Goal: Book appointment/travel/reservation

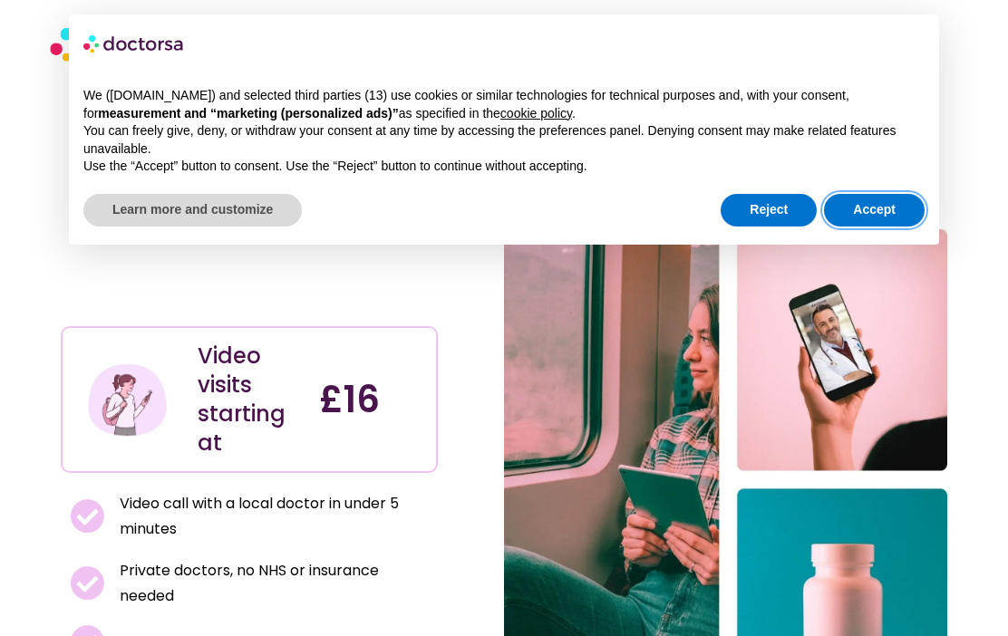
click at [878, 201] on button "Accept" at bounding box center [874, 210] width 101 height 33
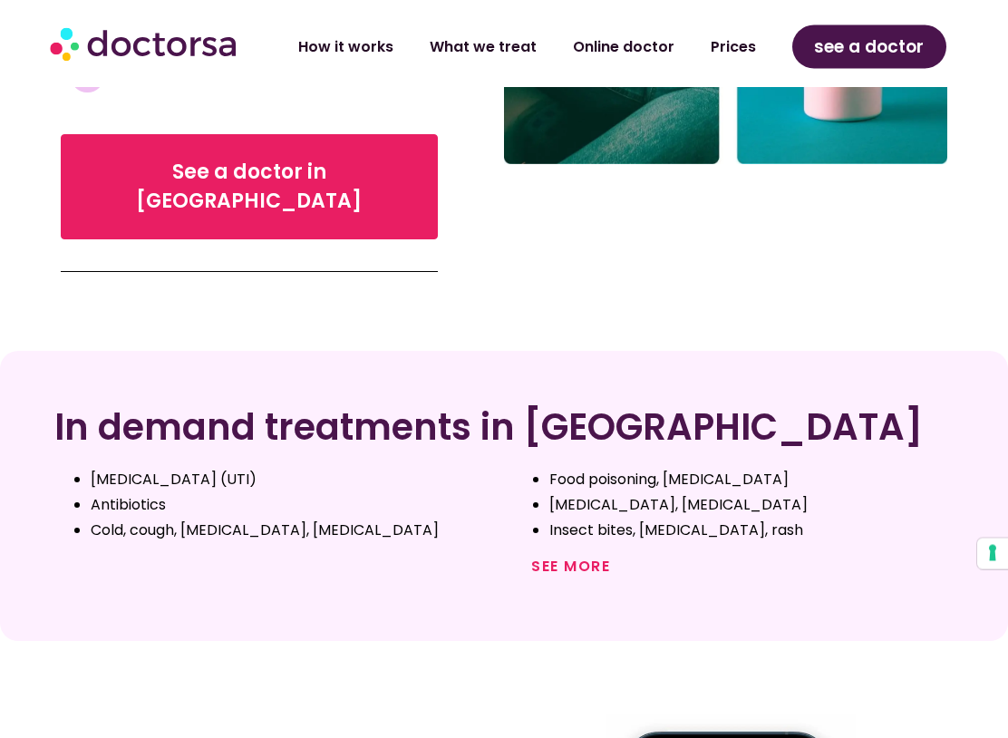
scroll to position [567, 0]
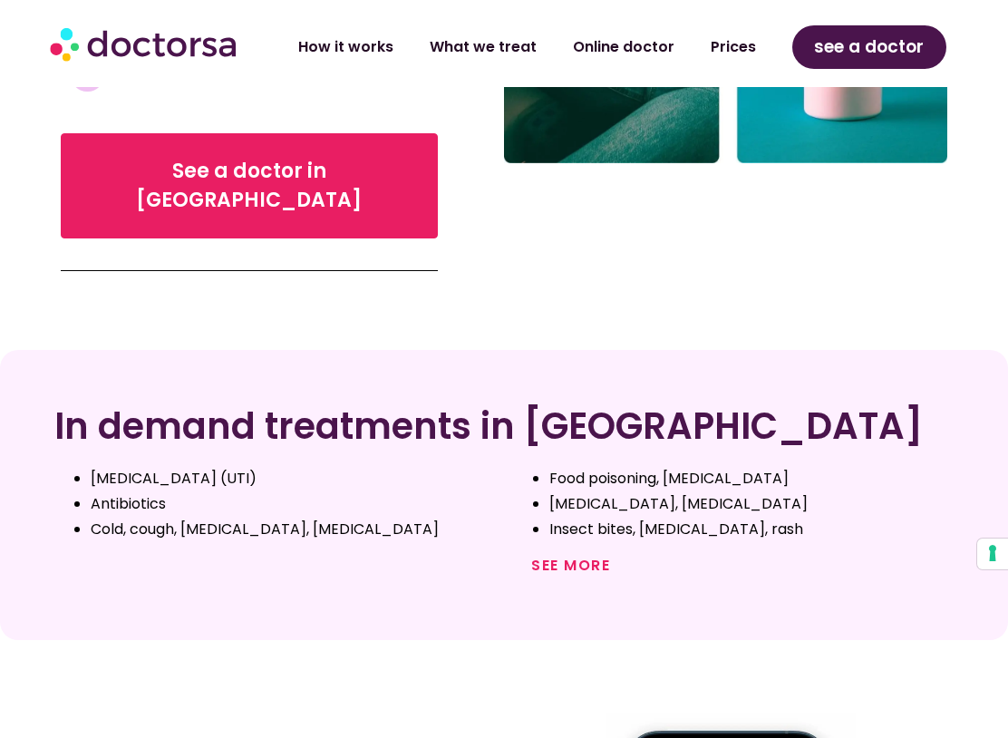
click at [549, 555] on link "See more" at bounding box center [570, 565] width 79 height 21
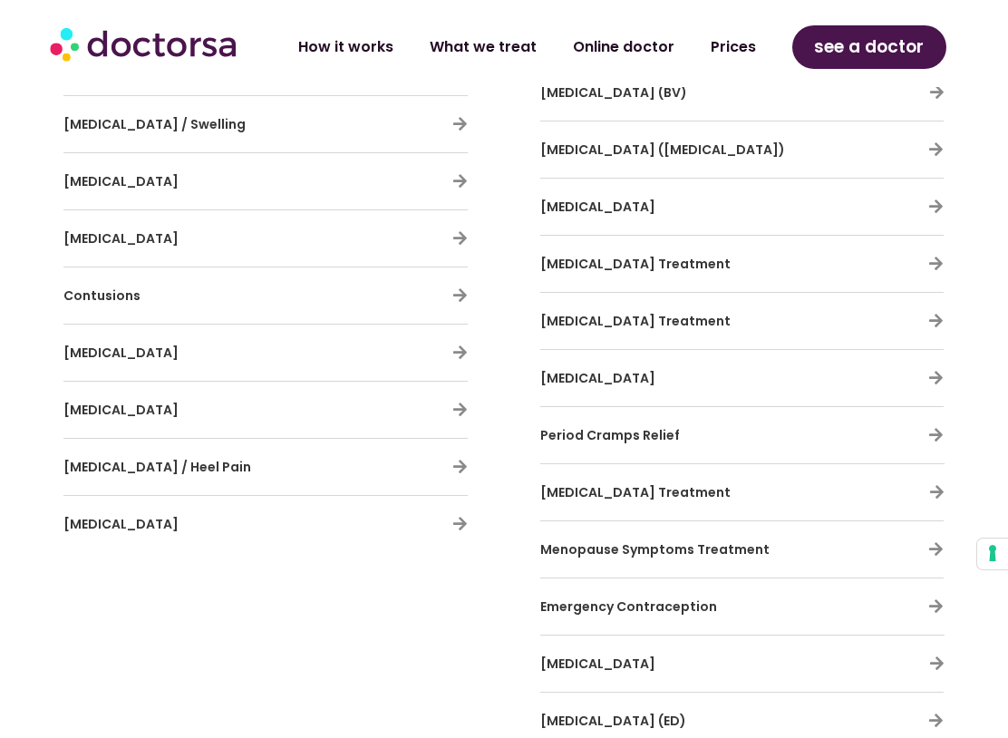
scroll to position [4051, 0]
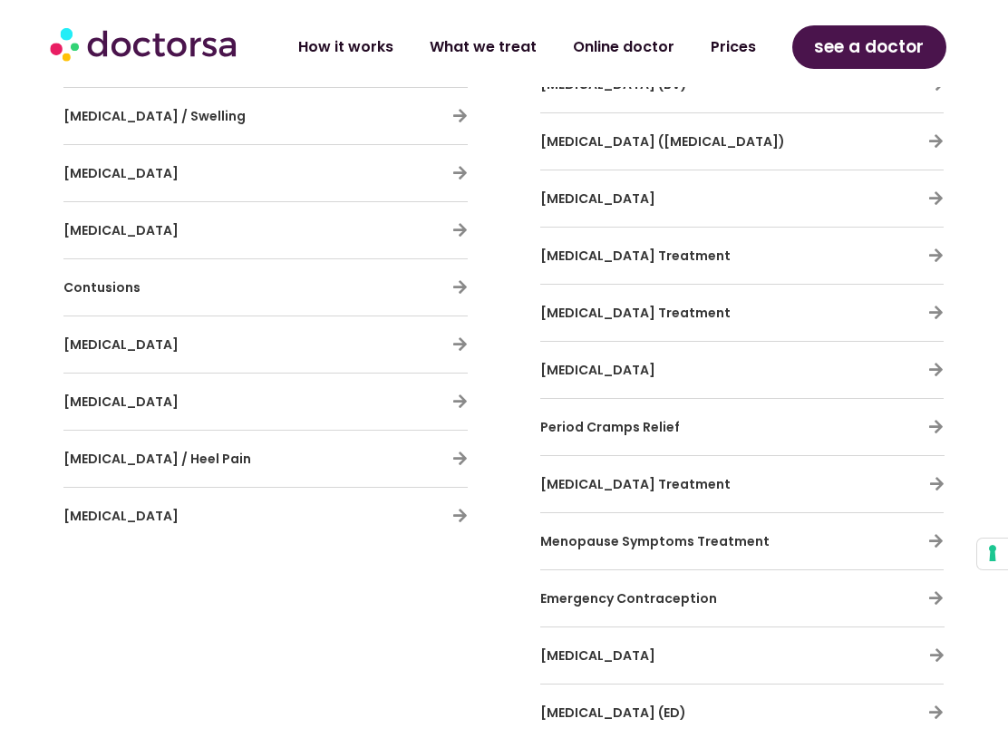
click at [588, 532] on span "Menopause Symptoms Treatment" at bounding box center [654, 541] width 229 height 18
click at [582, 532] on span "Menopause Symptoms Treatment" at bounding box center [654, 541] width 229 height 18
click at [939, 533] on icon at bounding box center [935, 540] width 15 height 15
click at [844, 522] on div "Menopause Symptoms Treatment" at bounding box center [741, 541] width 403 height 38
click at [930, 533] on icon at bounding box center [935, 540] width 15 height 15
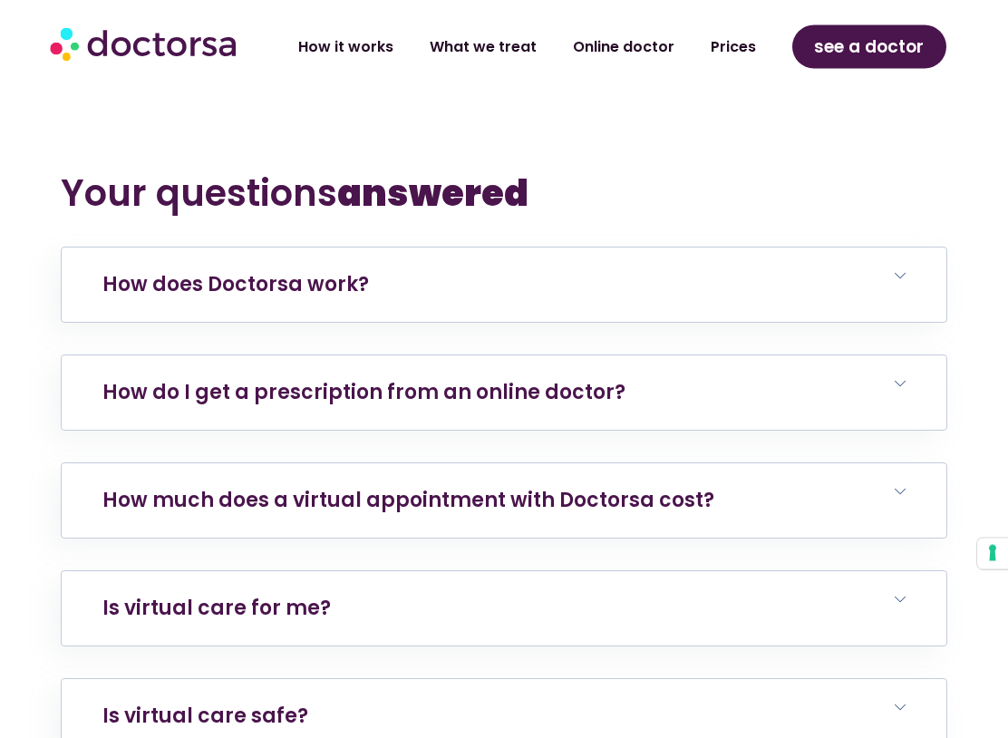
scroll to position [7525, 0]
click at [188, 378] on link "How do I get a prescription from an online doctor?" at bounding box center [363, 392] width 523 height 28
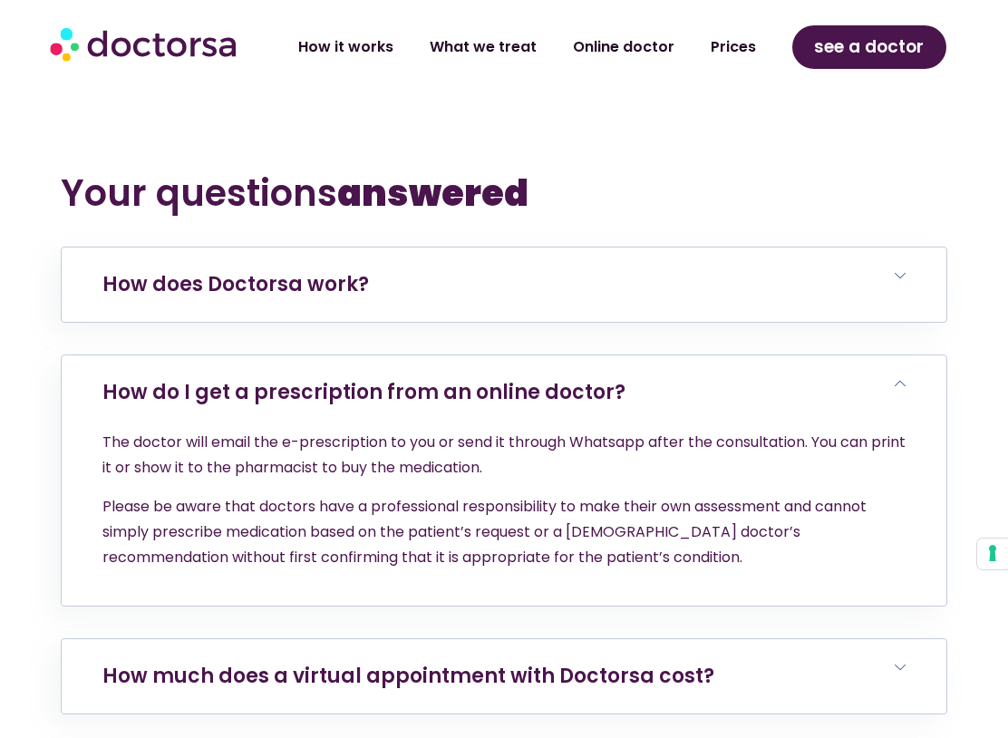
click at [395, 635] on link "How much does a virtual appointment with Doctorsa cost?" at bounding box center [408, 675] width 612 height 28
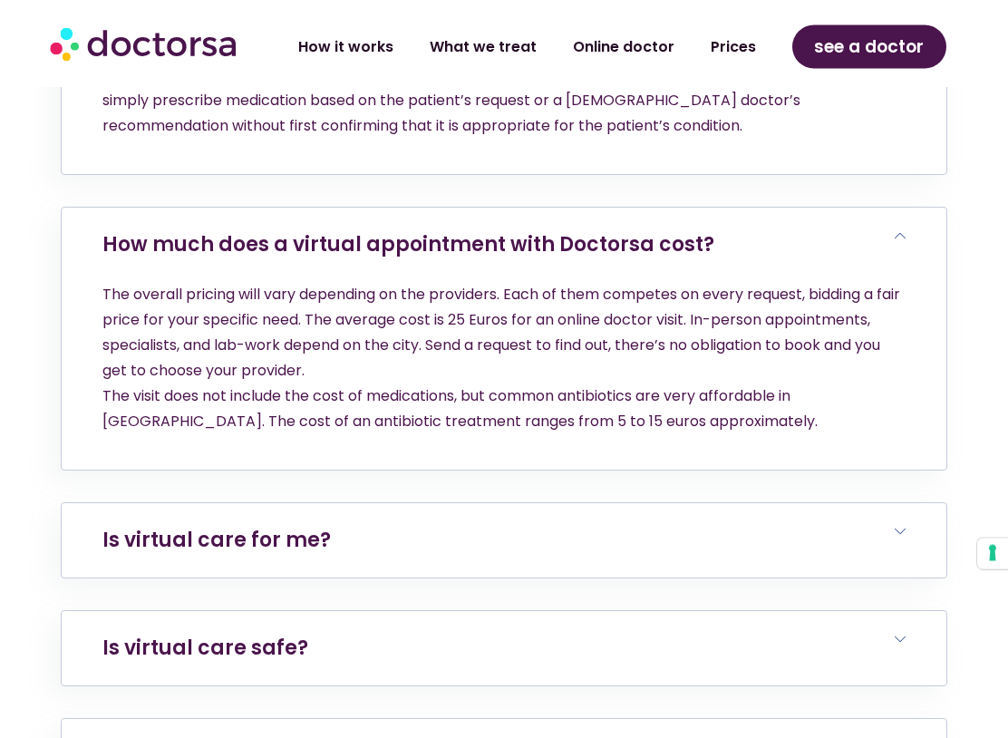
scroll to position [7956, 0]
click at [275, 526] on link "Is virtual care for me?" at bounding box center [216, 540] width 228 height 28
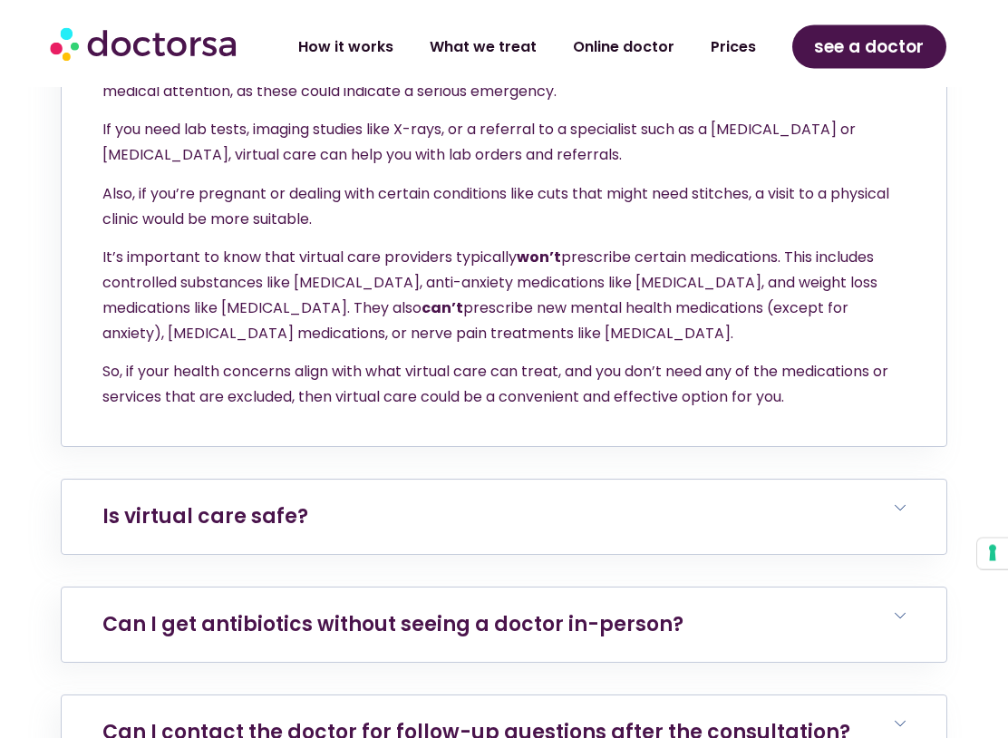
scroll to position [8595, 0]
click at [217, 502] on link "Is virtual care safe?" at bounding box center [205, 516] width 206 height 28
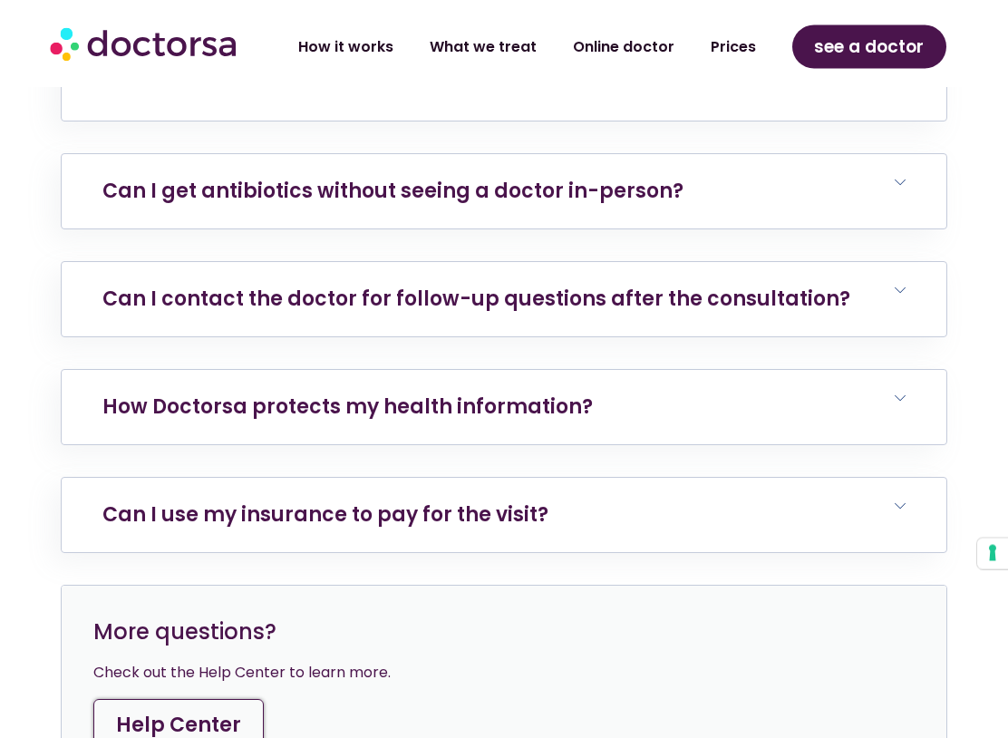
scroll to position [9208, 0]
click at [300, 500] on link "Can I use my insurance to pay for the visit?" at bounding box center [325, 514] width 446 height 28
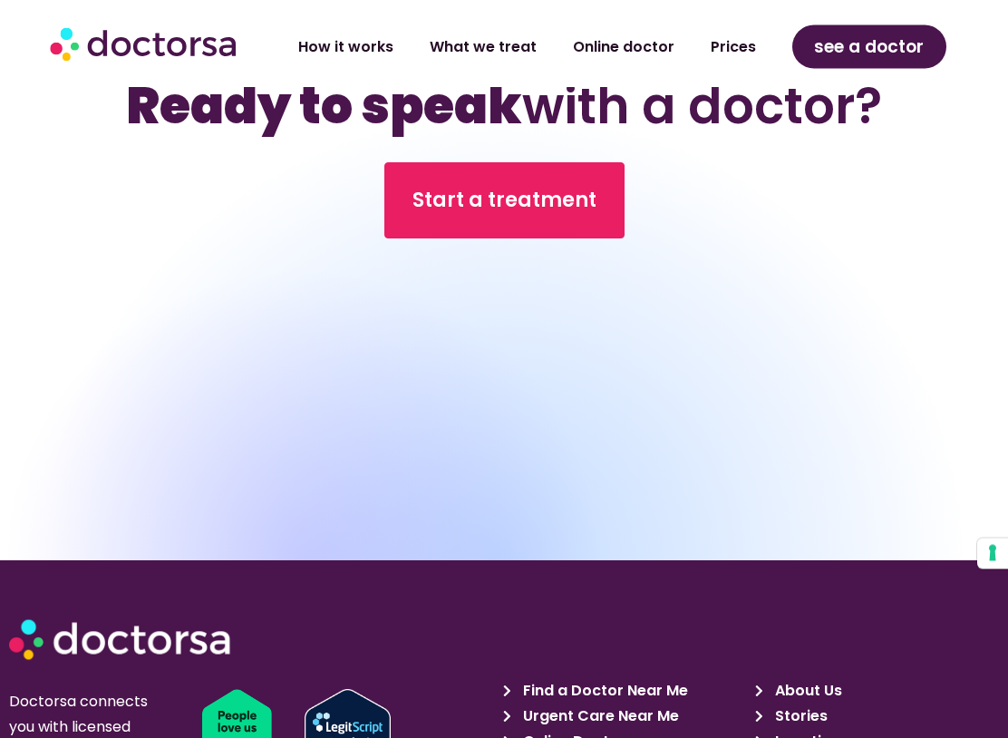
scroll to position [10523, 0]
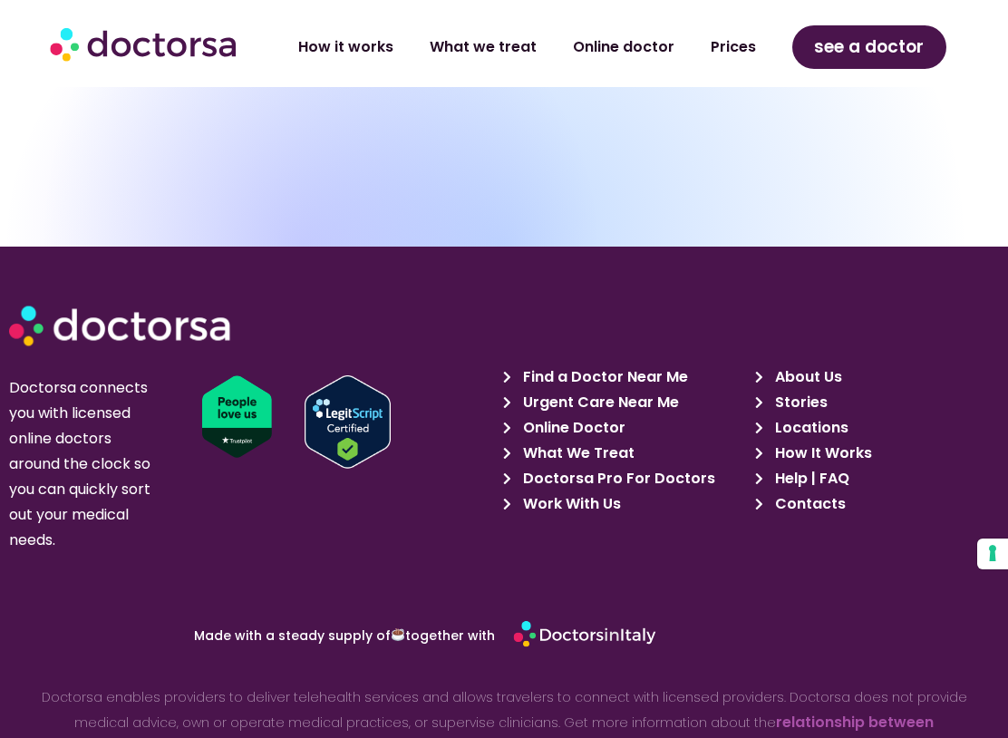
click at [787, 466] on span "Help | FAQ" at bounding box center [809, 478] width 79 height 25
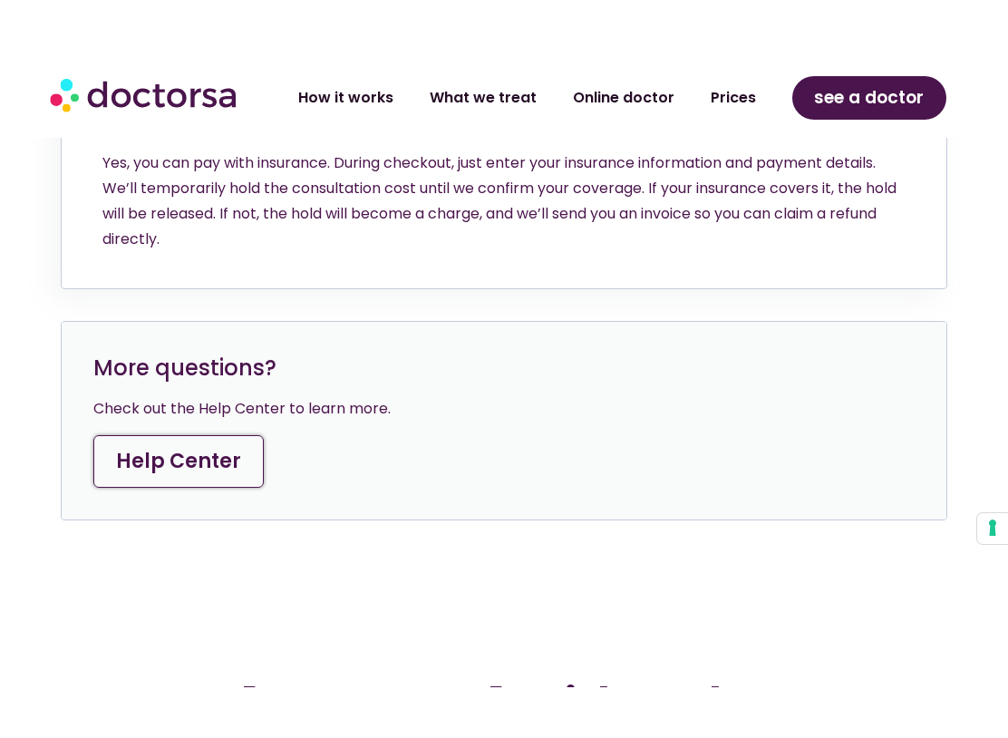
scroll to position [9763, 0]
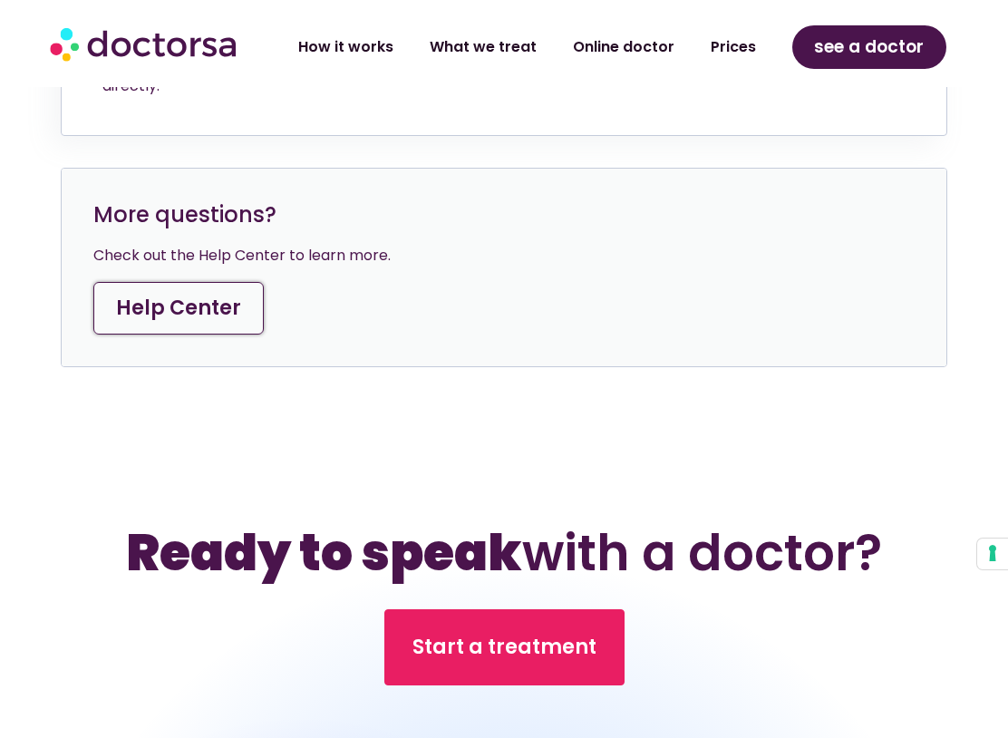
click at [451, 632] on span "Start a treatment" at bounding box center [504, 646] width 184 height 29
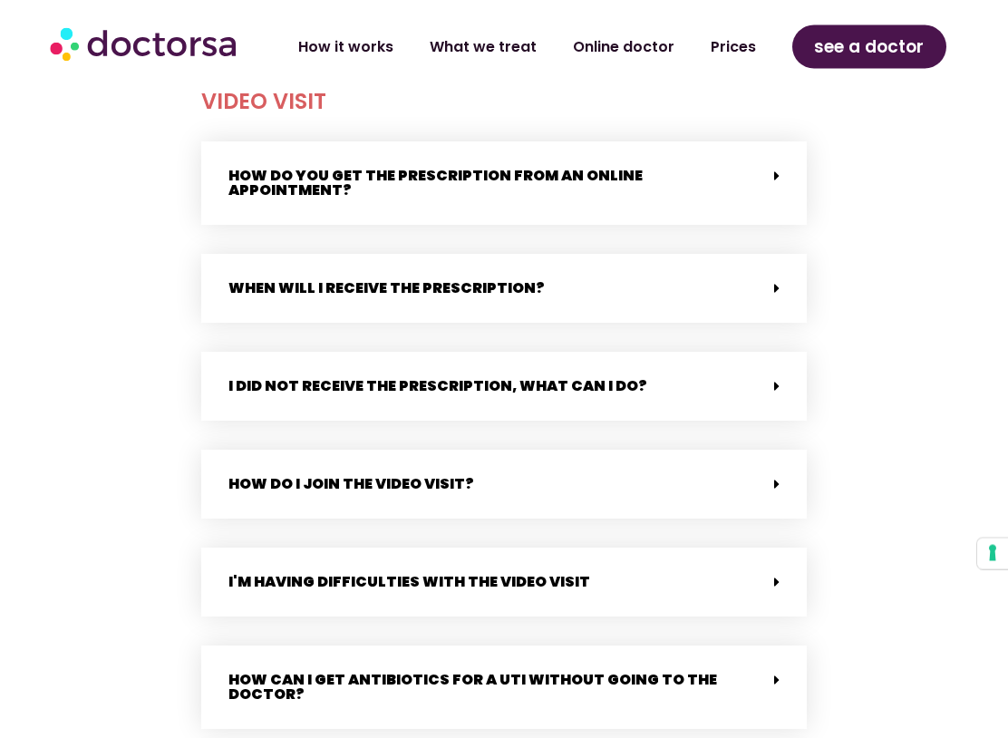
scroll to position [1444, 0]
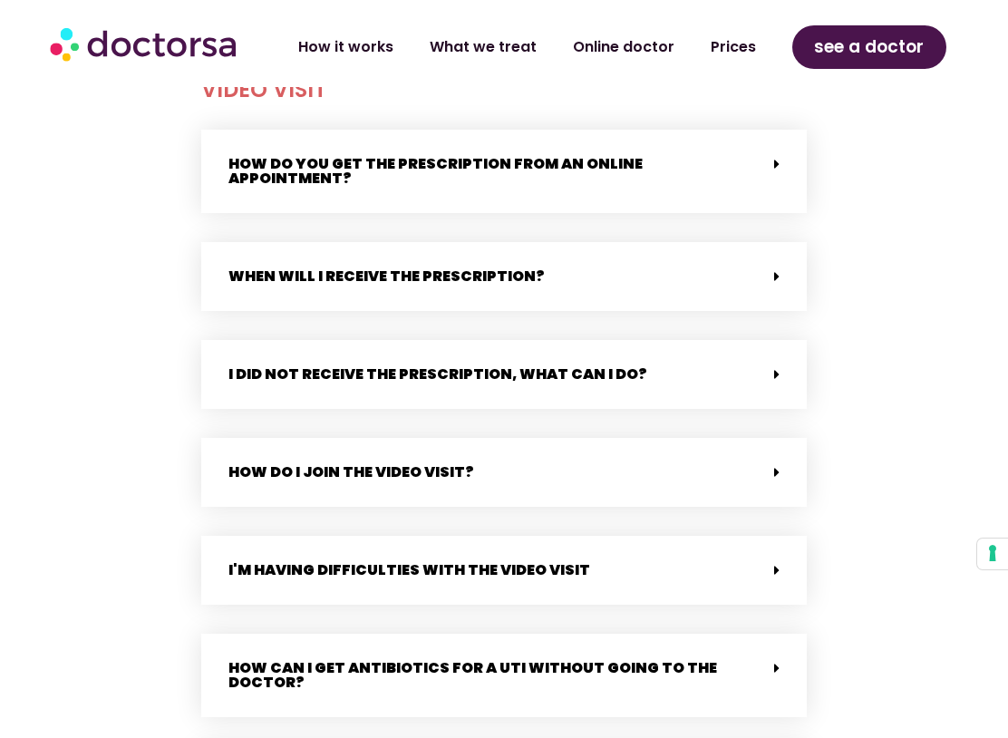
click at [470, 265] on link "When will i receive the prescription?" at bounding box center [386, 275] width 316 height 21
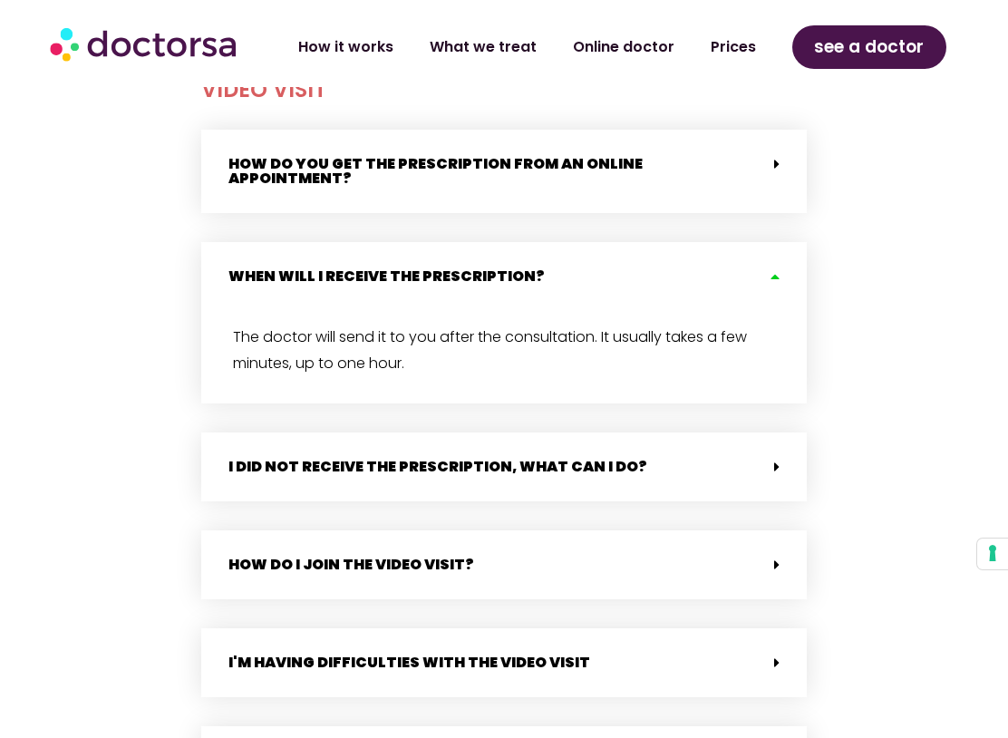
click at [771, 252] on div "When will i receive the prescription?" at bounding box center [503, 276] width 604 height 69
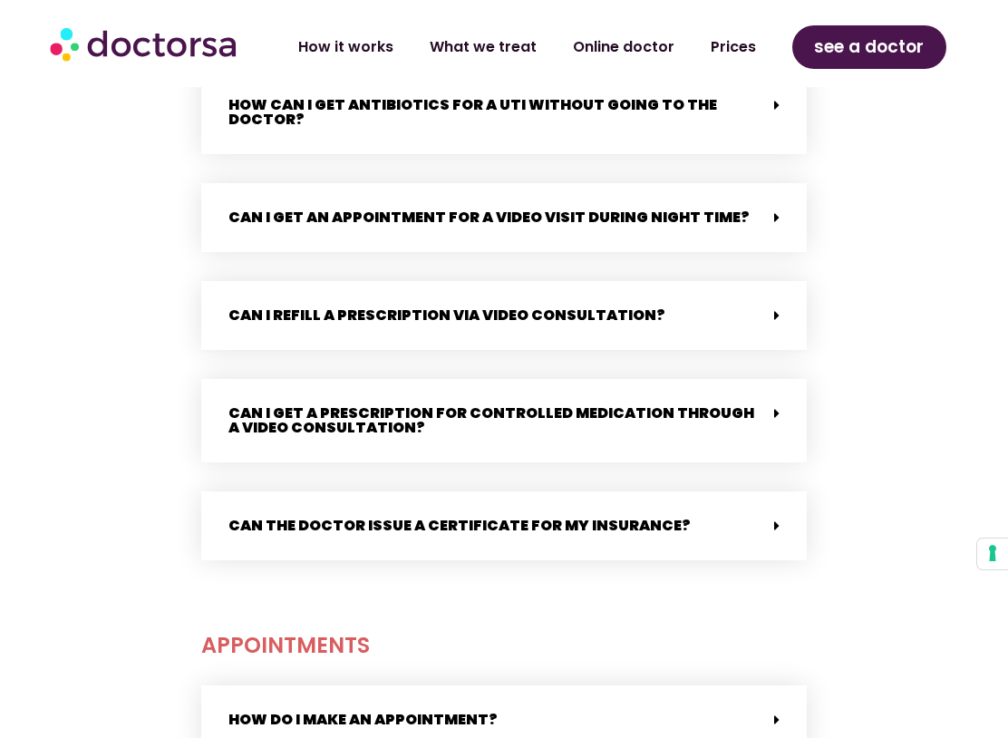
scroll to position [2017, 0]
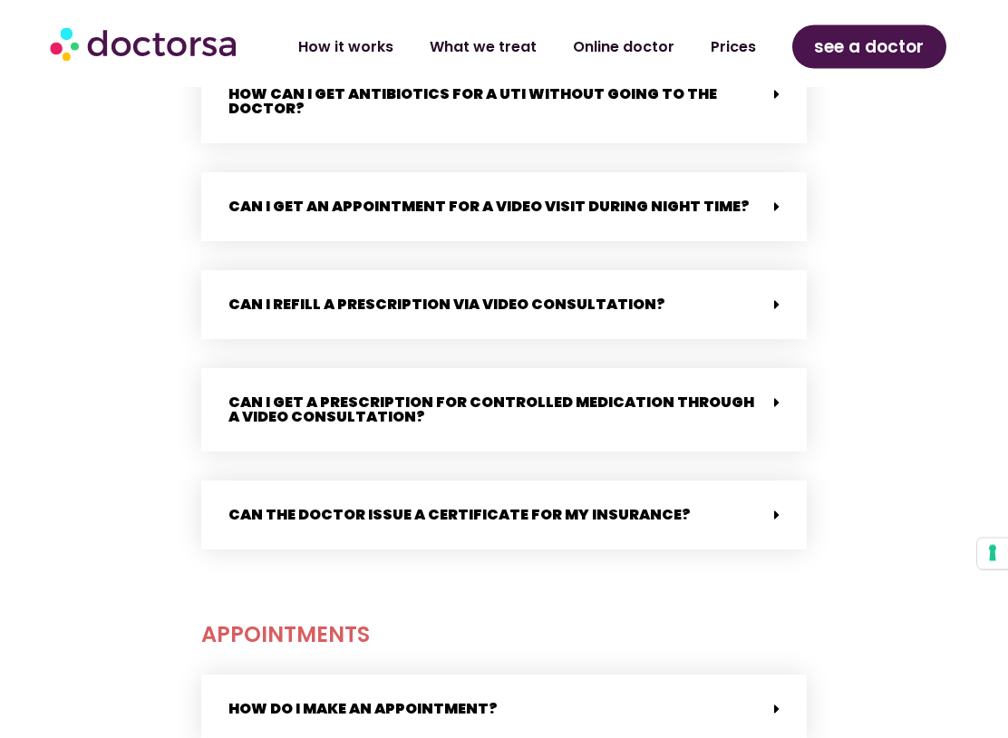
click at [61, 294] on div "payment How much will my doctor visit cost? Each provider sets her own fee. You…" at bounding box center [504, 428] width 1008 height 3233
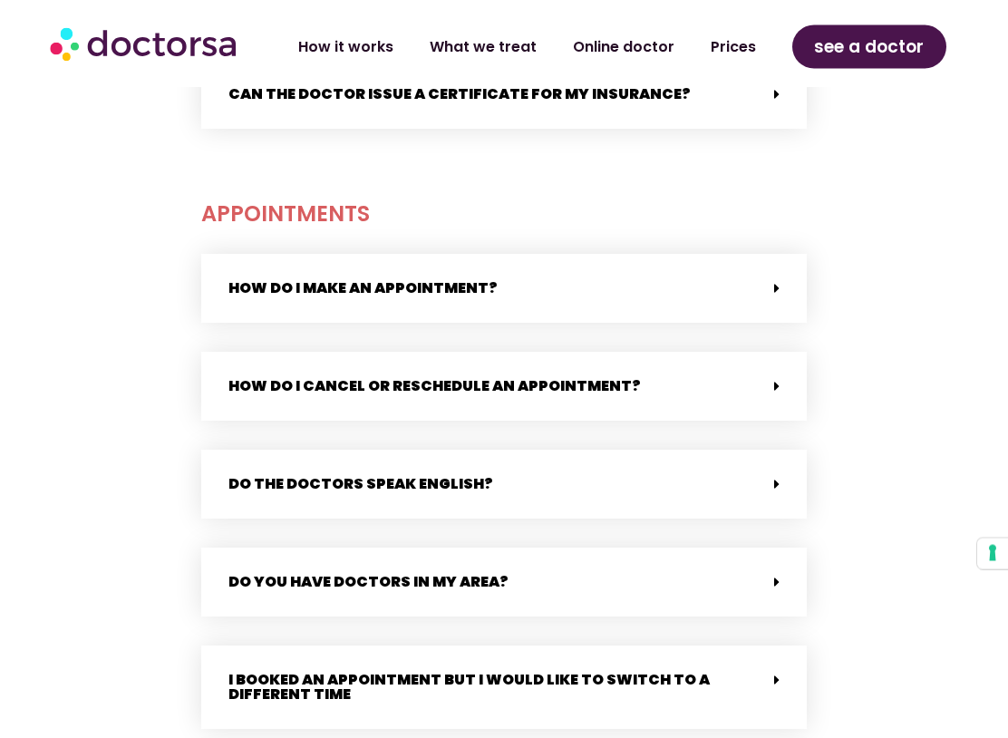
scroll to position [2442, 0]
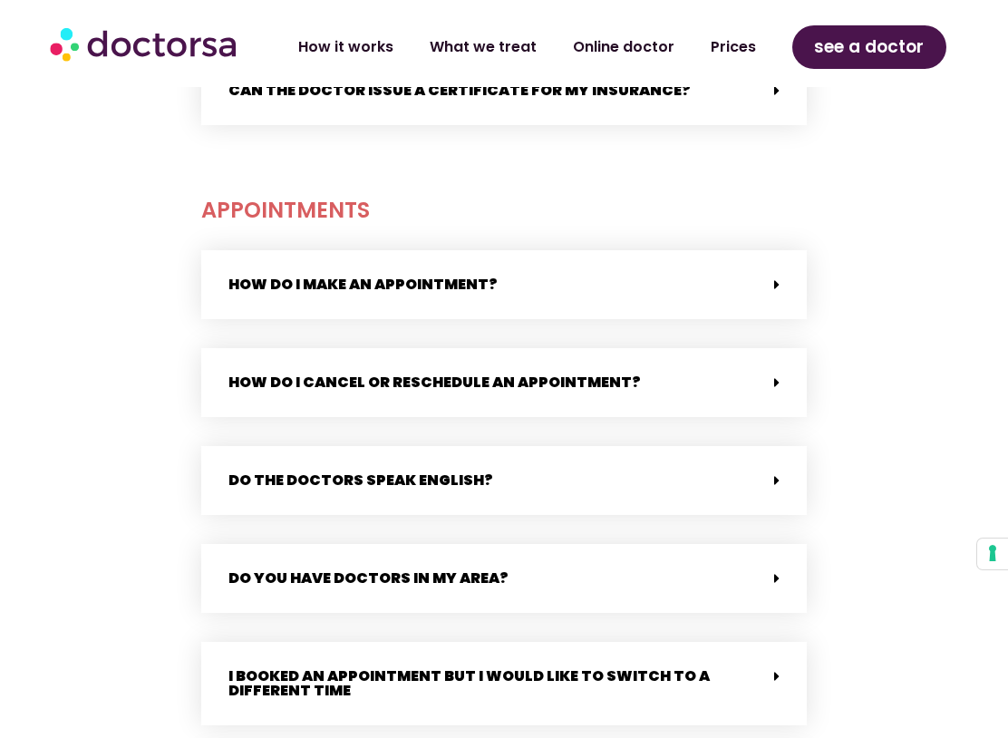
click at [266, 469] on link "Do the doctors speak English?" at bounding box center [360, 479] width 265 height 21
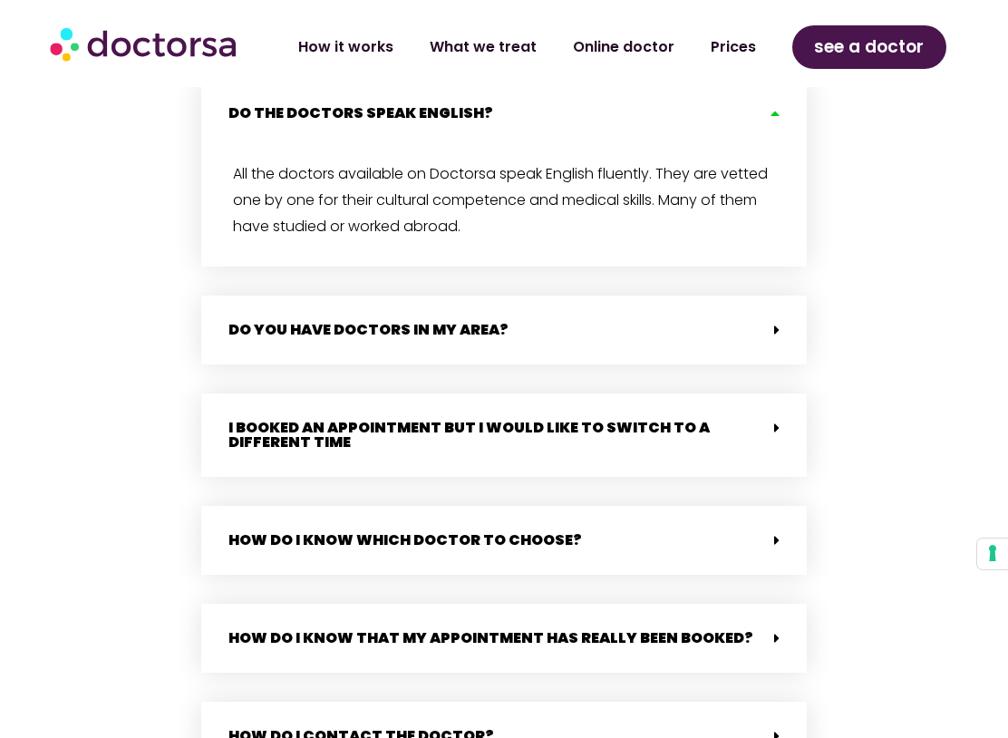
scroll to position [2810, 0]
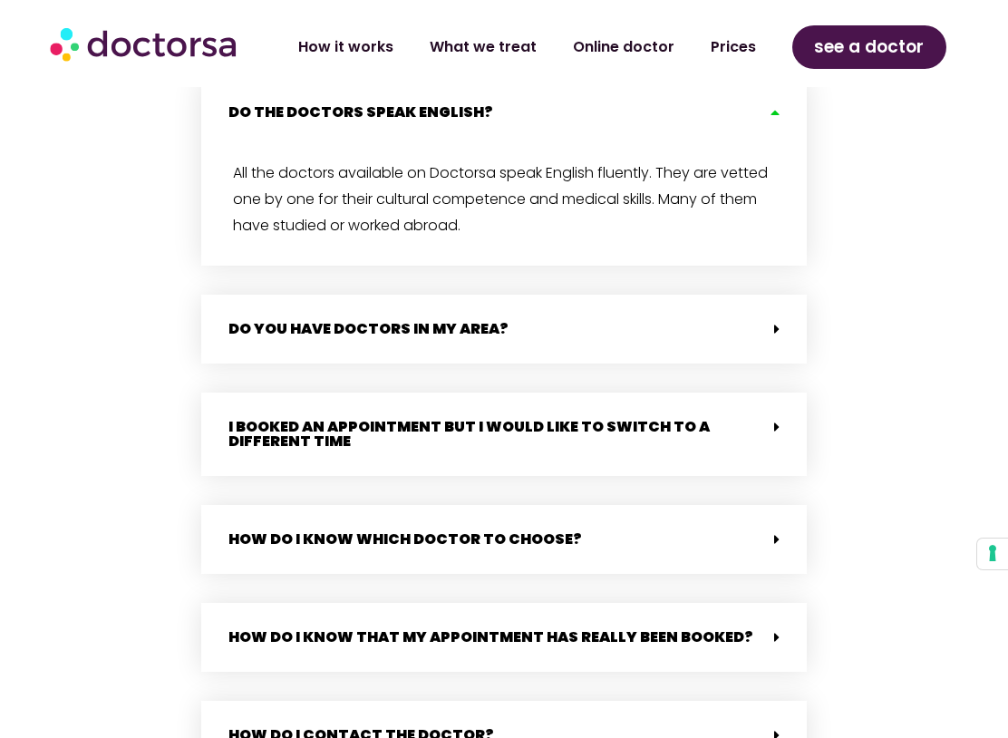
click at [249, 318] on link "Do you have doctors in my area?" at bounding box center [368, 328] width 280 height 21
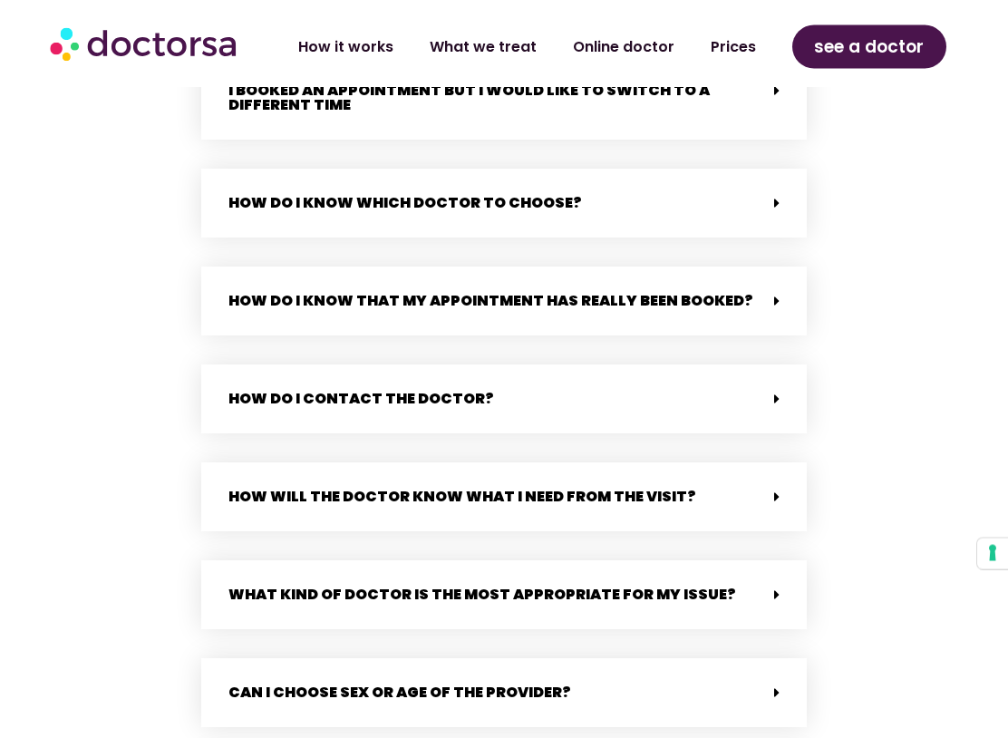
scroll to position [3318, 0]
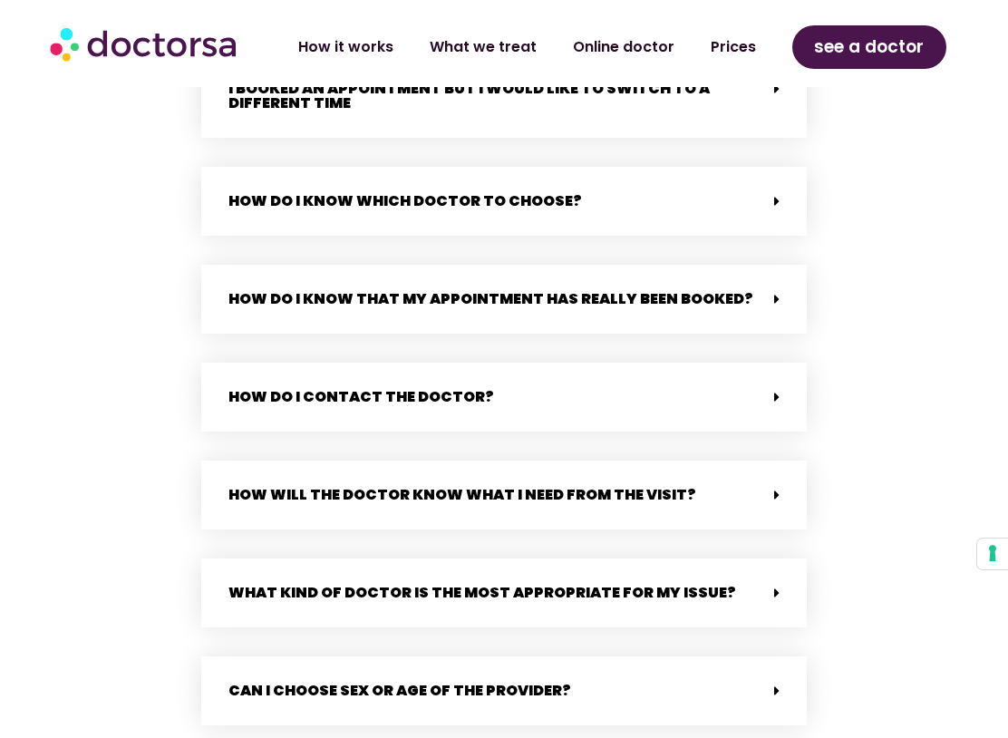
click at [255, 288] on link "How do I know that my appointment has really been booked?" at bounding box center [490, 298] width 525 height 21
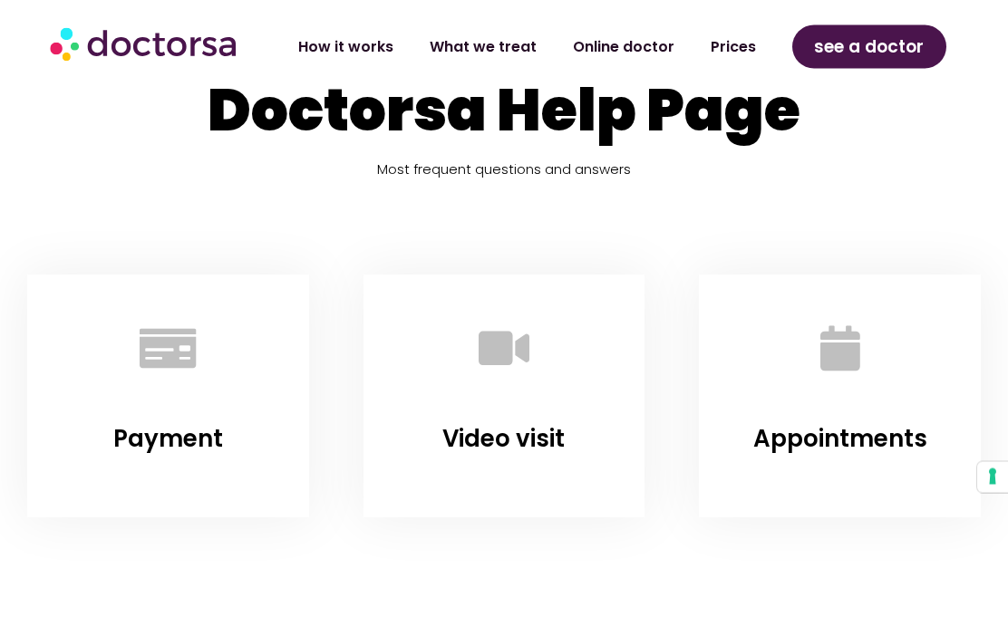
scroll to position [0, 0]
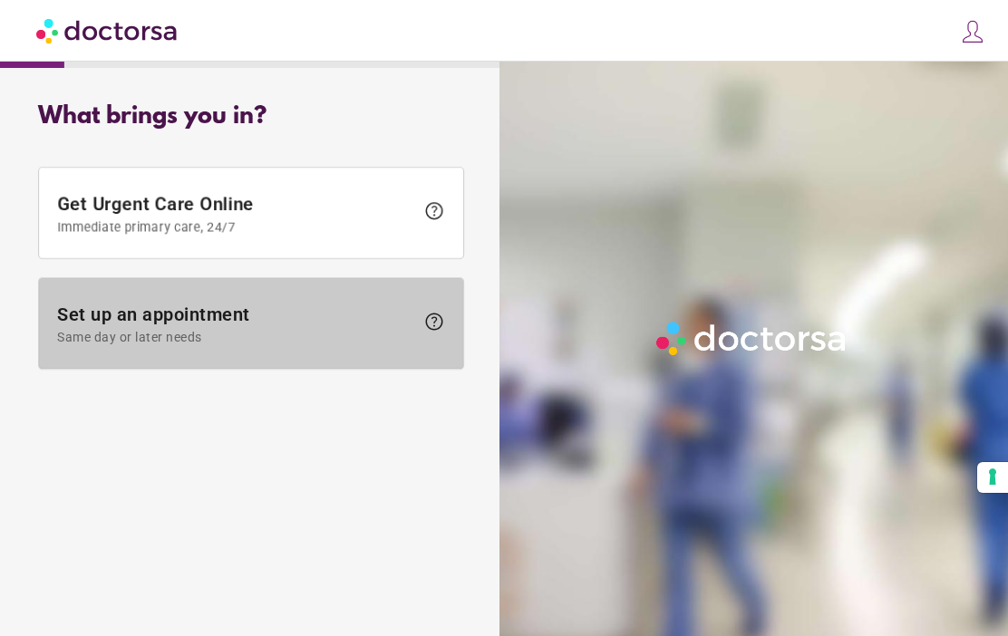
click at [158, 322] on span "Set up an appointment Same day or later needs" at bounding box center [235, 324] width 357 height 41
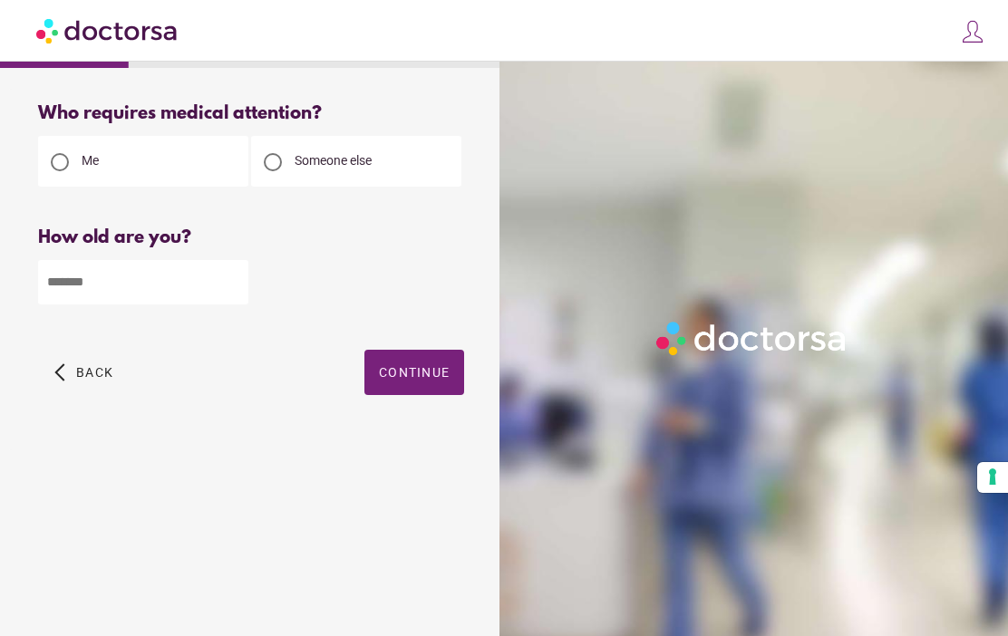
click at [100, 272] on input "number" at bounding box center [143, 282] width 210 height 44
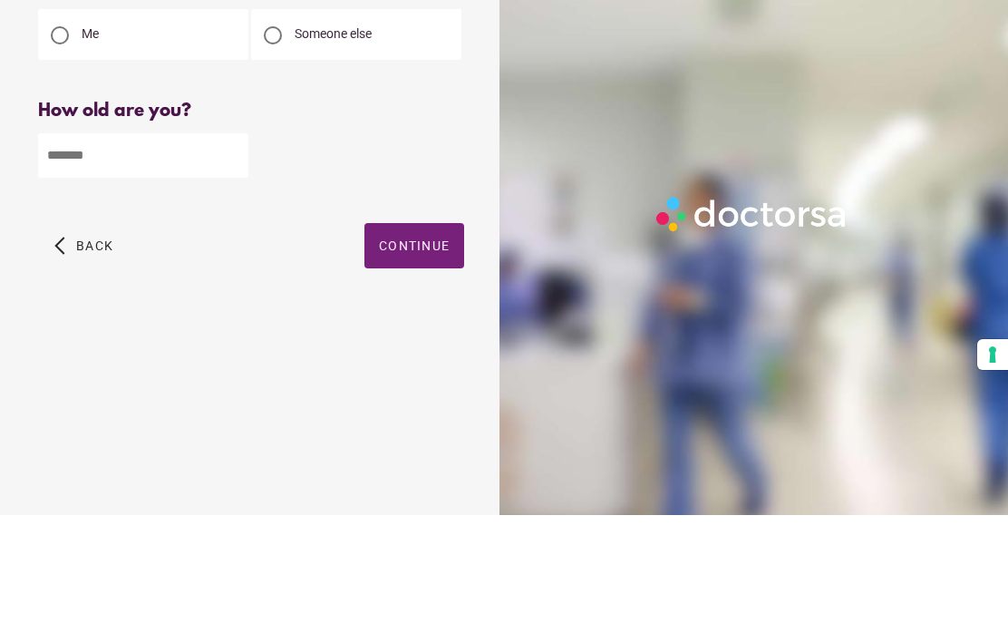
type input "**"
click at [409, 350] on span "button" at bounding box center [414, 372] width 100 height 45
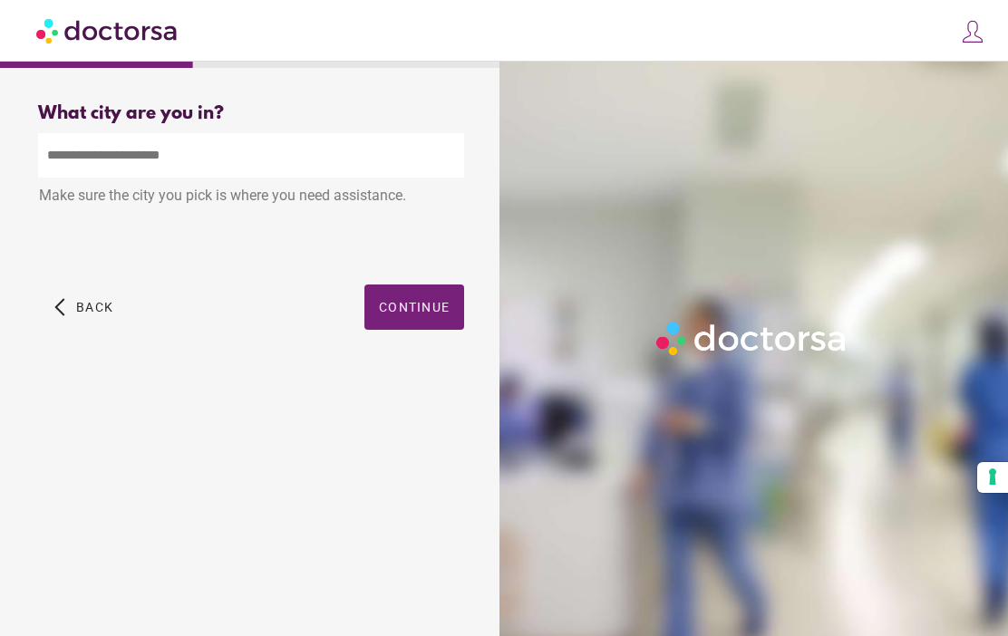
click at [124, 145] on input "text" at bounding box center [251, 155] width 426 height 44
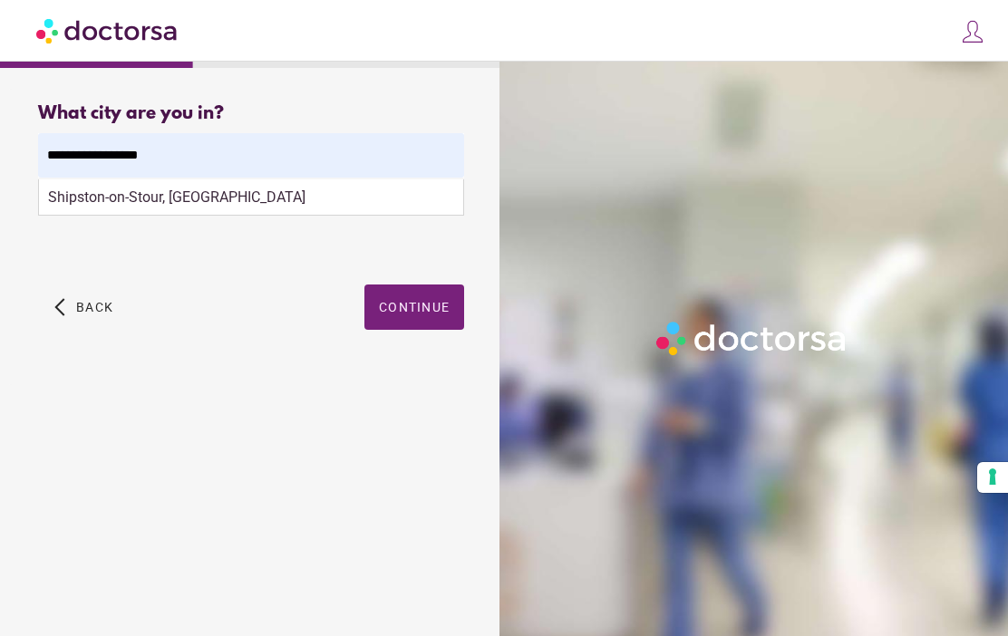
click at [100, 206] on div "Shipston-on-Stour, UK" at bounding box center [251, 197] width 424 height 36
type input "**********"
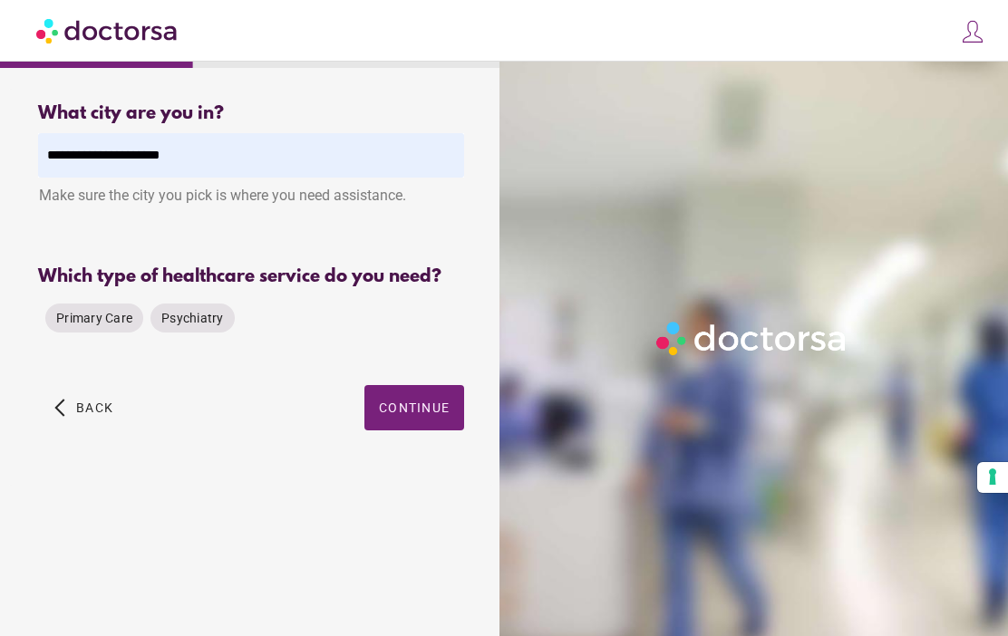
click at [83, 325] on span "Primary Care" at bounding box center [94, 318] width 76 height 14
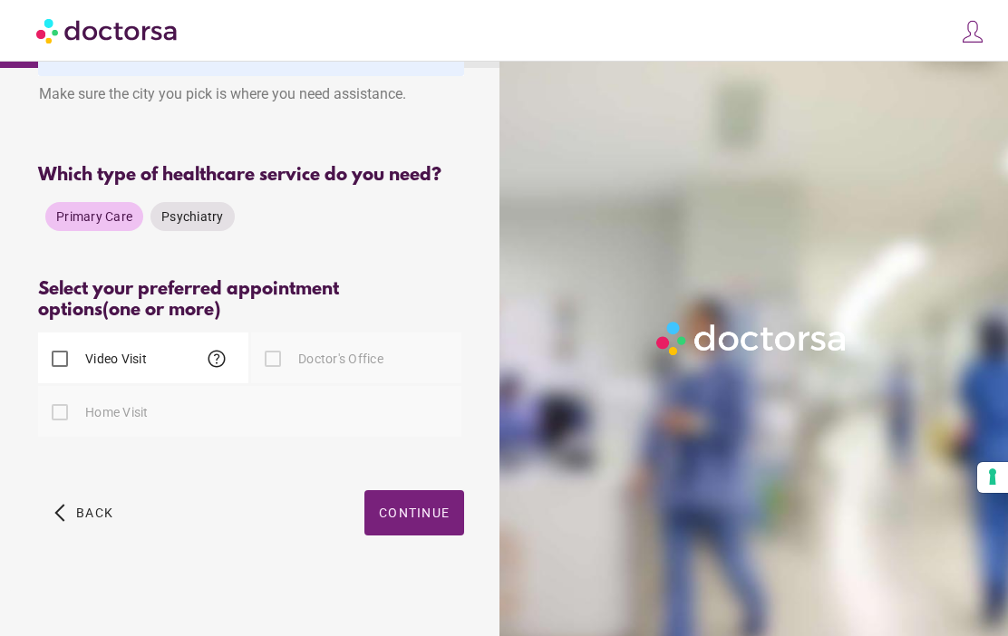
scroll to position [123, 0]
click at [416, 517] on span "Continue" at bounding box center [414, 513] width 71 height 14
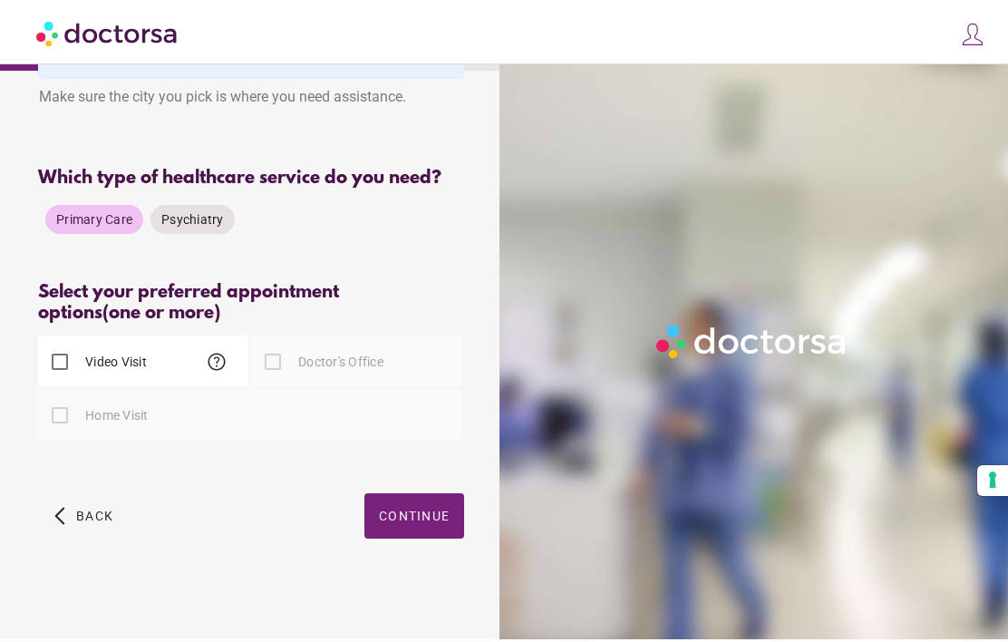
scroll to position [0, 0]
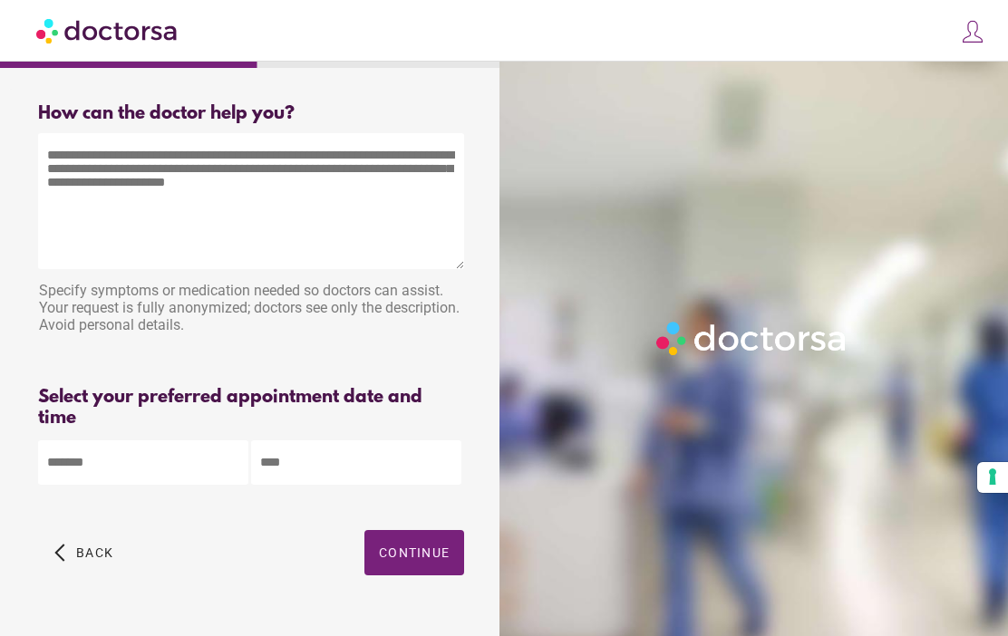
click at [110, 193] on textarea at bounding box center [251, 201] width 426 height 136
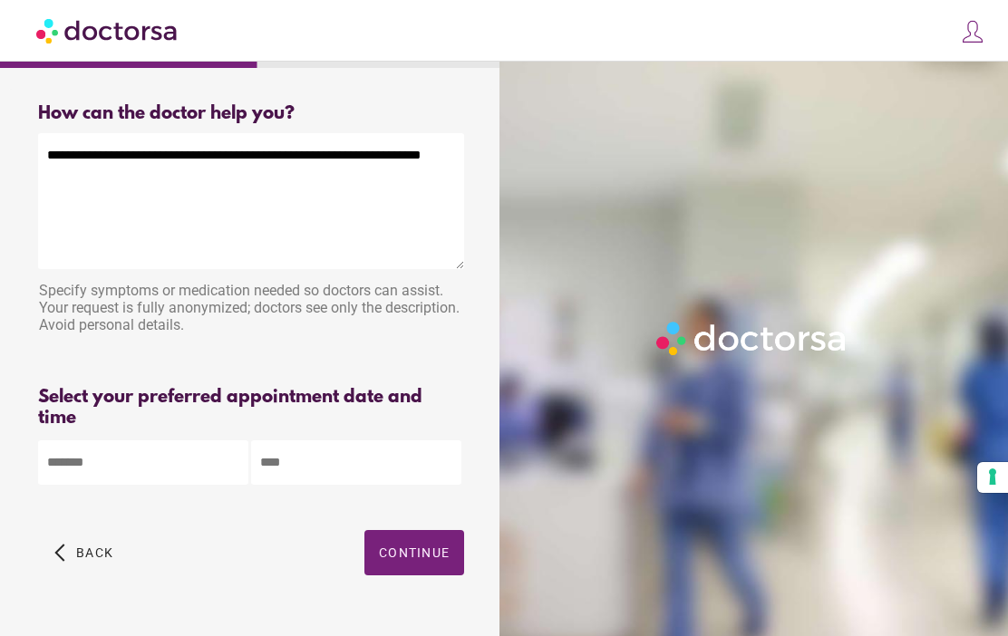
type textarea "**********"
click at [141, 461] on body "**********" at bounding box center [504, 338] width 1008 height 676
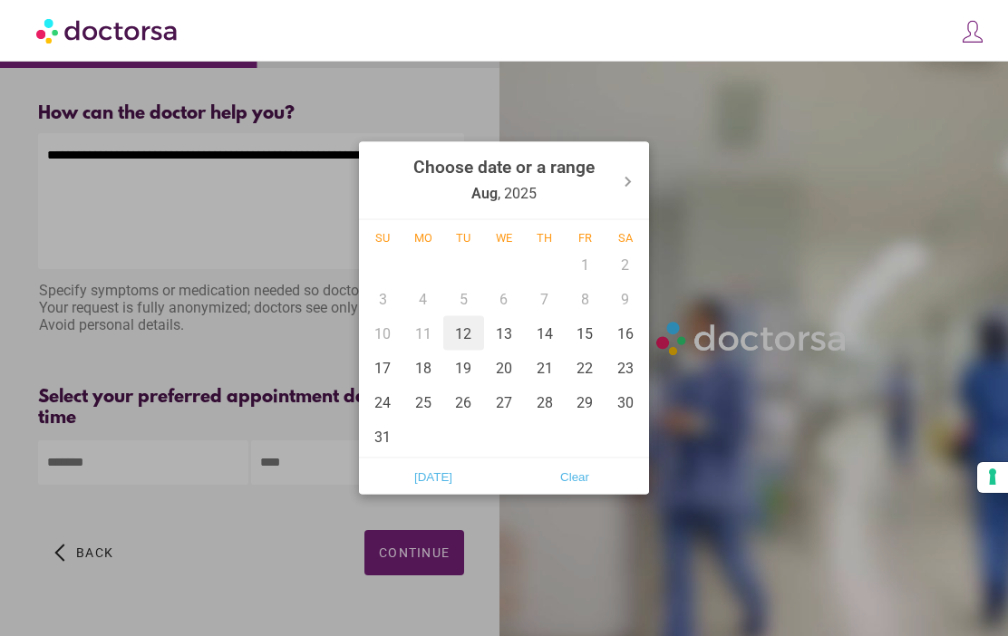
click at [453, 336] on div "12" at bounding box center [463, 333] width 41 height 34
type input "******"
click at [314, 471] on div at bounding box center [504, 318] width 1008 height 636
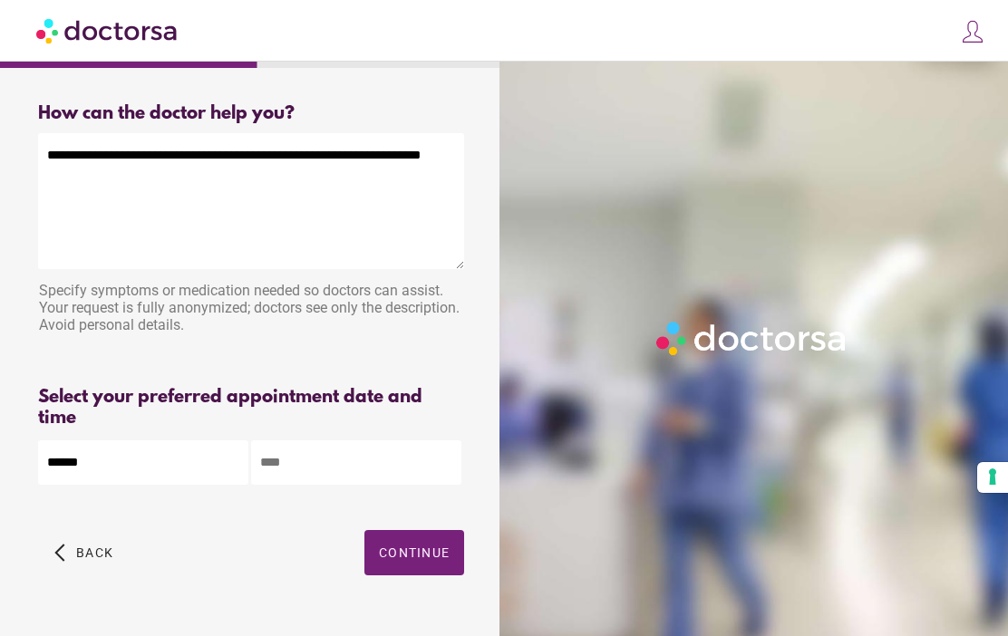
click at [352, 469] on input "text" at bounding box center [356, 462] width 210 height 44
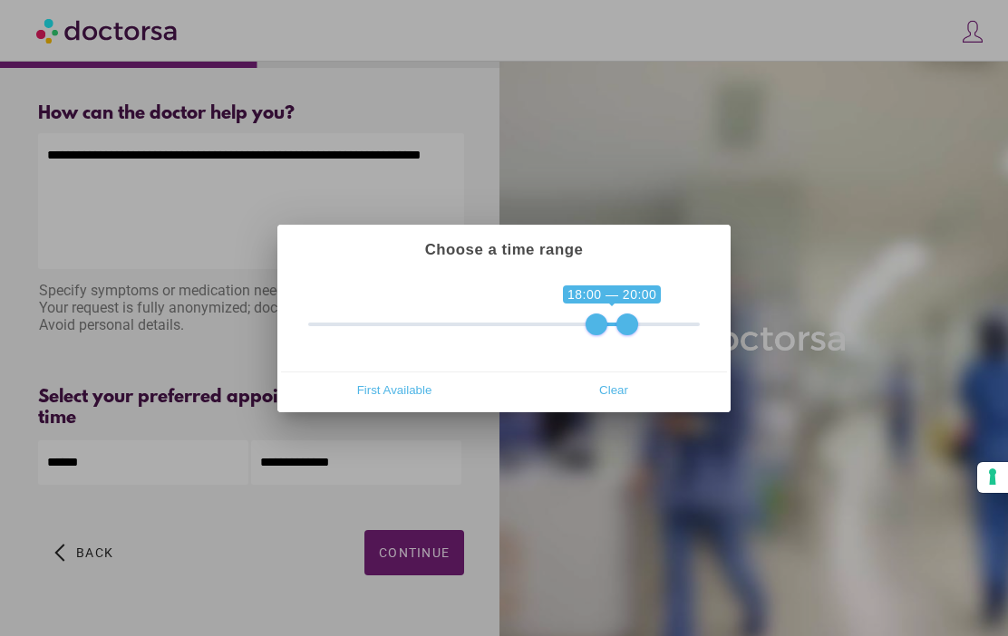
click at [420, 391] on span "First Available" at bounding box center [394, 390] width 208 height 27
type input "**********"
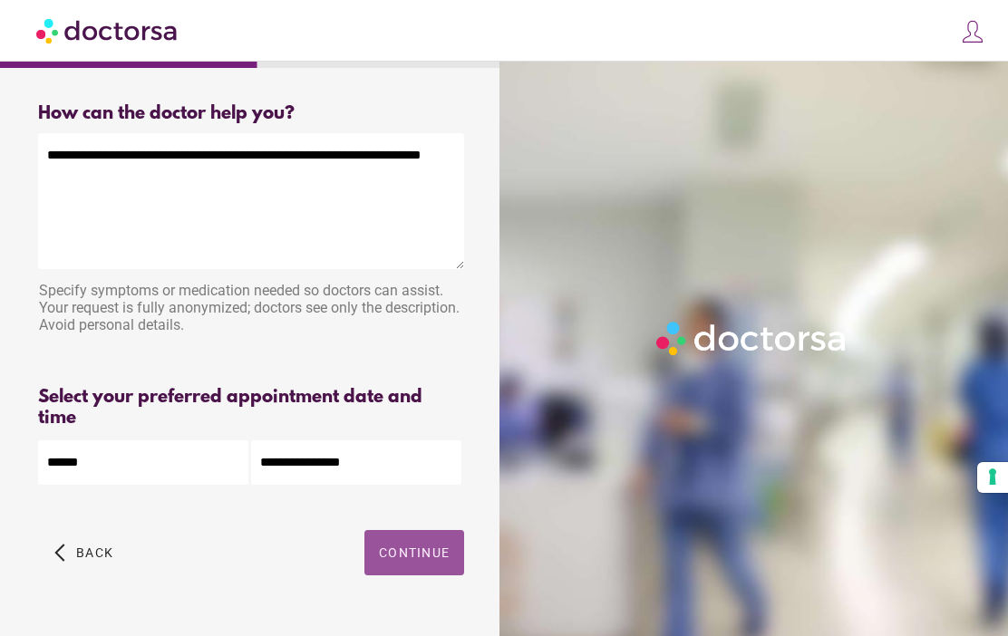
click at [418, 560] on span "Continue" at bounding box center [414, 552] width 71 height 14
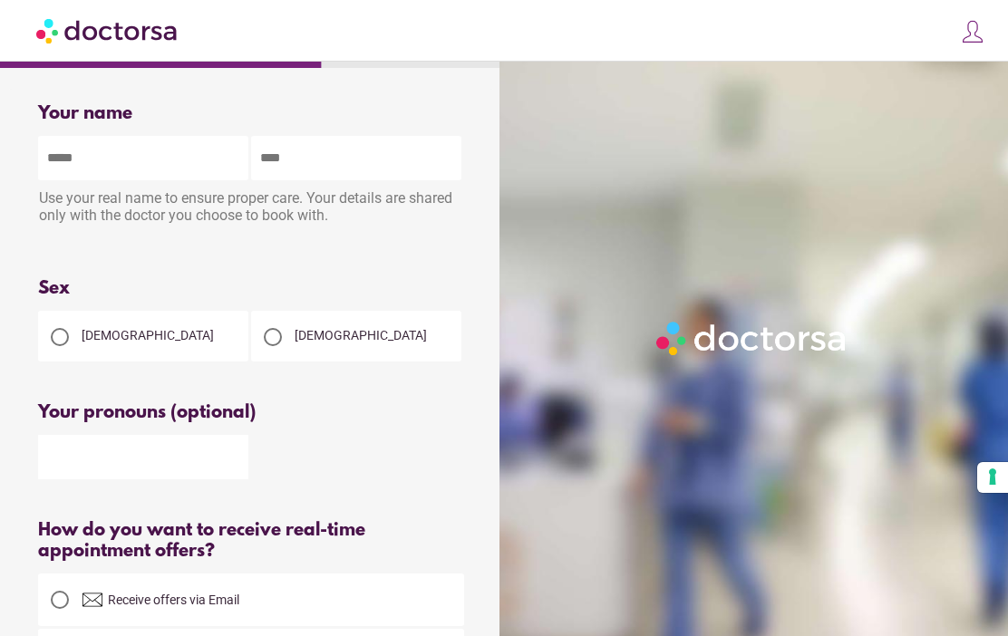
click at [83, 146] on input "text" at bounding box center [143, 158] width 210 height 44
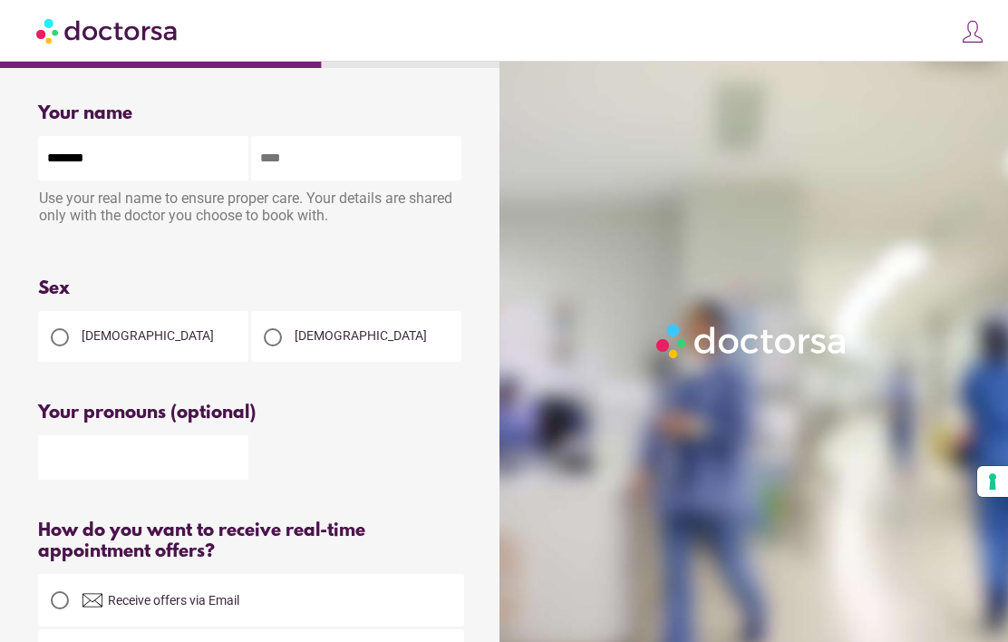
type input "*******"
click at [348, 159] on input "text" at bounding box center [356, 158] width 210 height 44
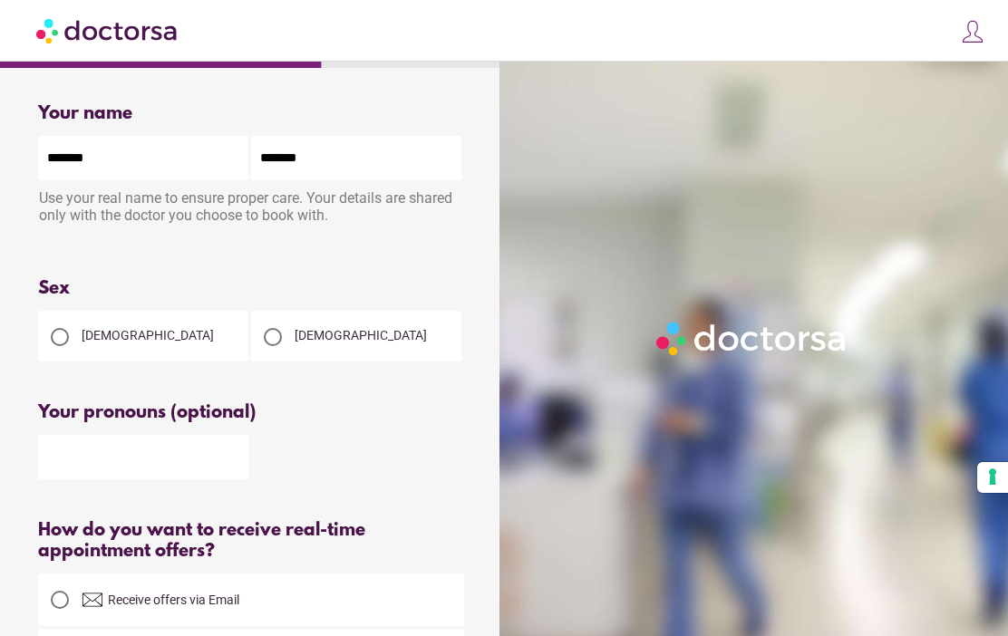
type input "*******"
click at [67, 325] on div at bounding box center [60, 337] width 36 height 36
click at [181, 476] on input "text" at bounding box center [143, 457] width 210 height 44
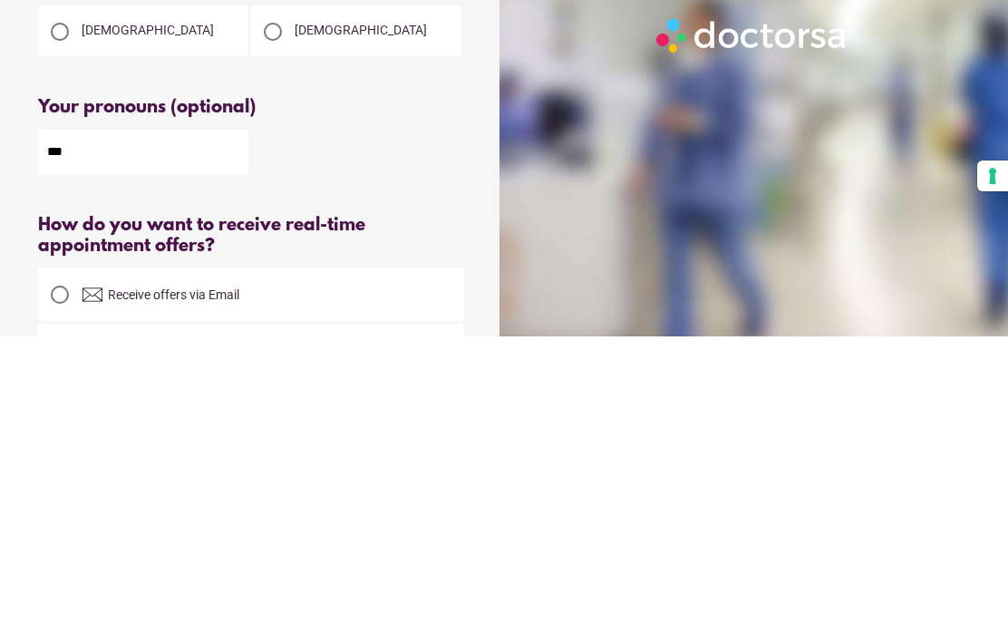
scroll to position [305, 0]
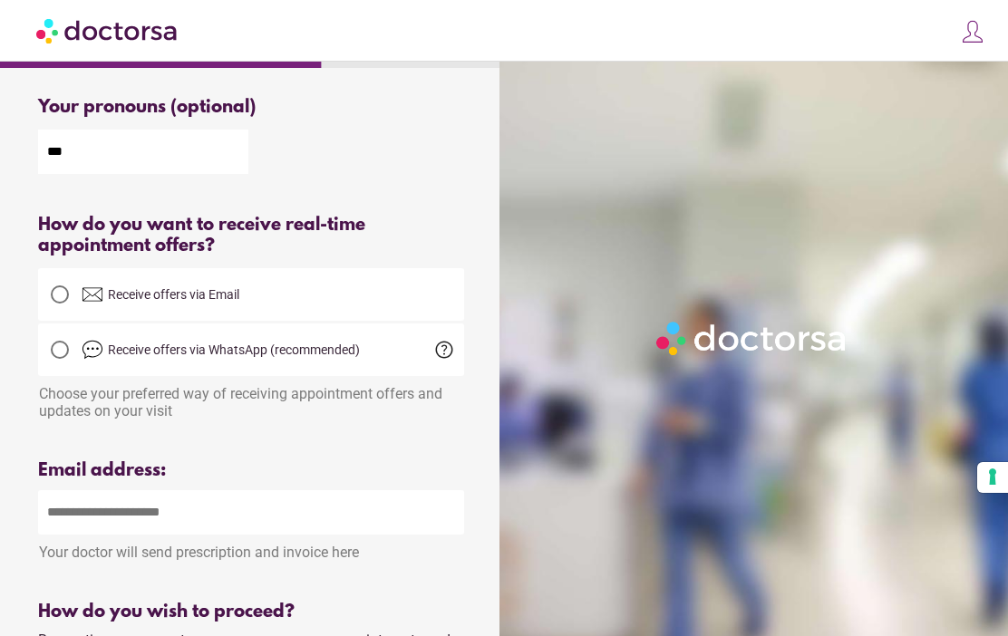
type input "***"
click at [108, 524] on input "email" at bounding box center [251, 512] width 426 height 44
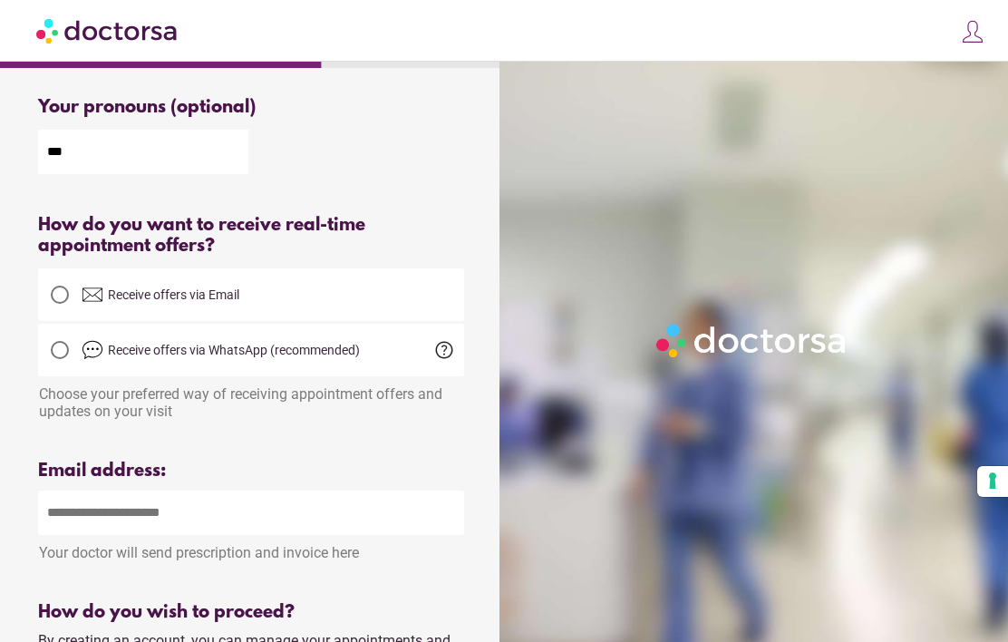
scroll to position [347, 0]
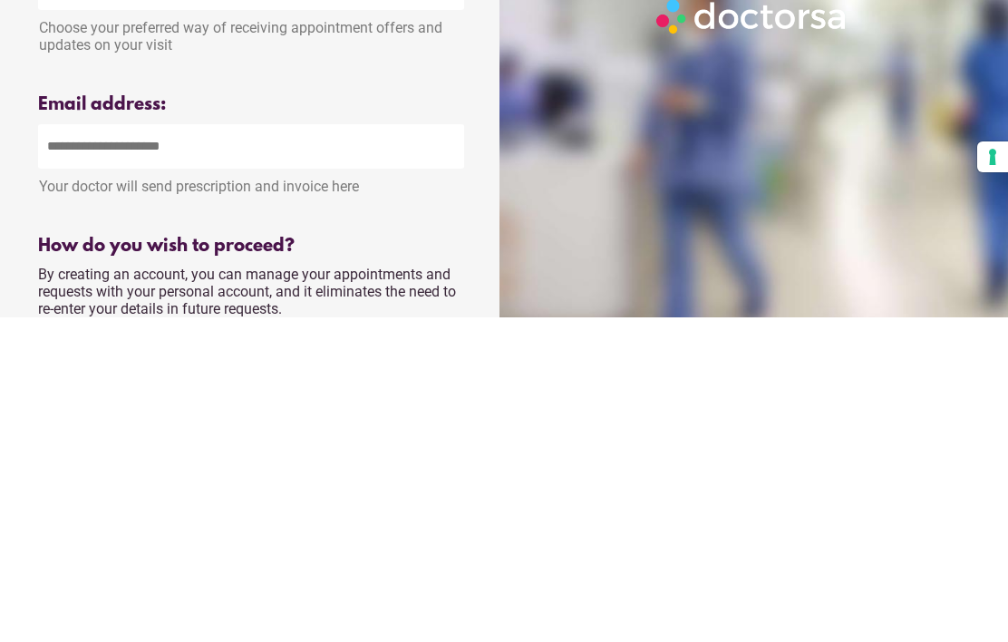
type input "**********"
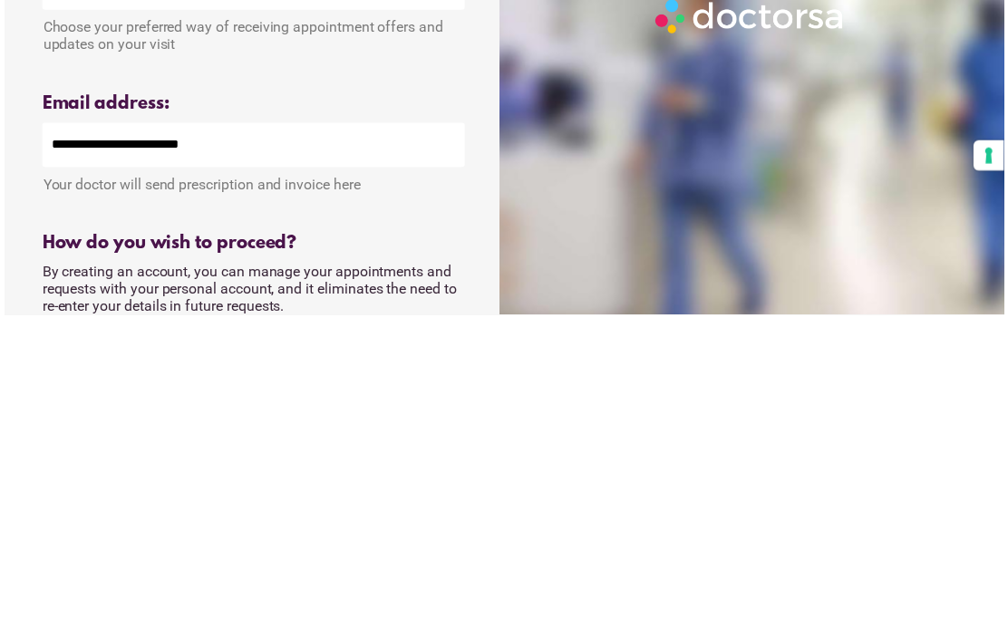
scroll to position [671, 0]
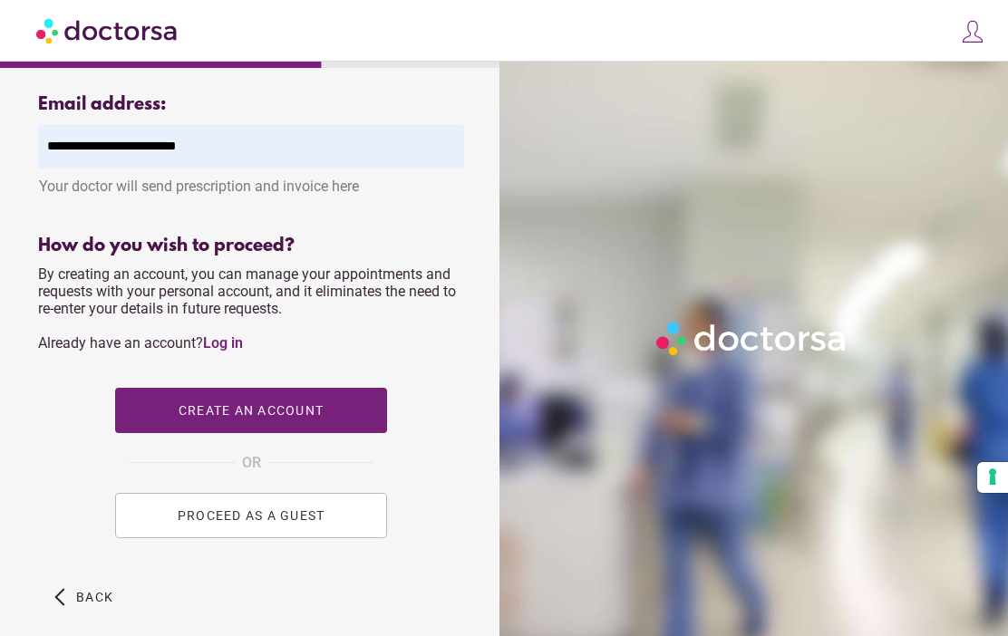
click at [205, 523] on span "PROCEED AS A GUEST" at bounding box center [252, 515] width 148 height 14
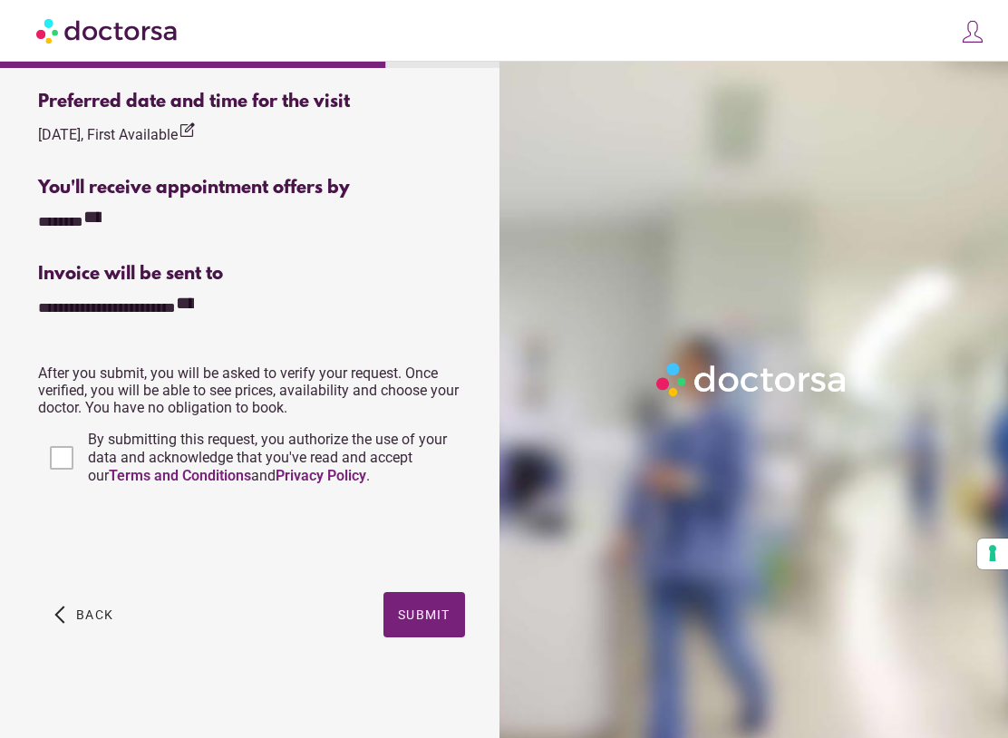
scroll to position [620, 0]
click at [431, 624] on span "button" at bounding box center [424, 614] width 82 height 45
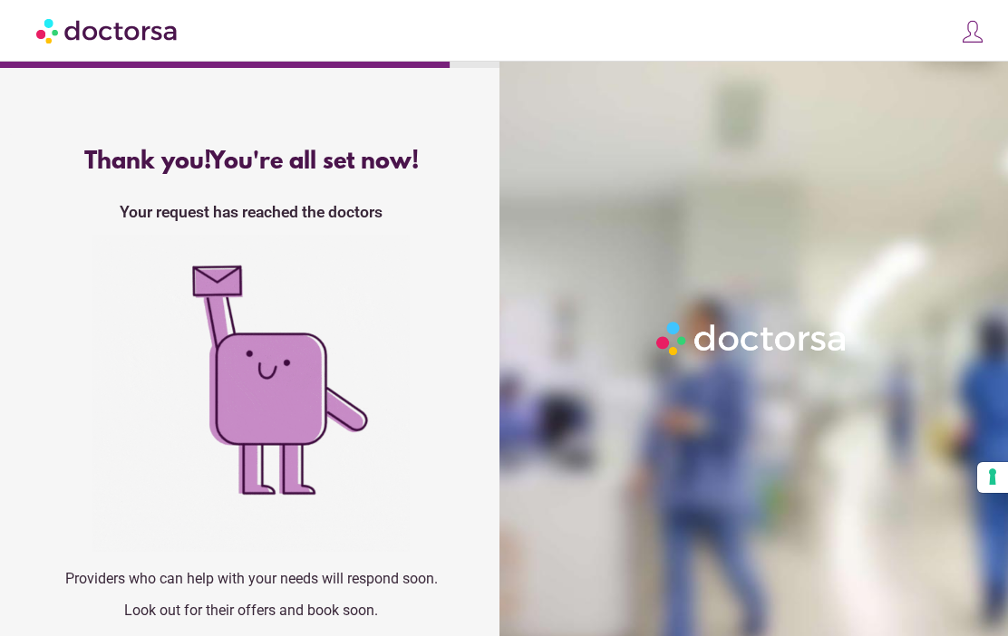
scroll to position [14, 0]
